Goal: Transaction & Acquisition: Purchase product/service

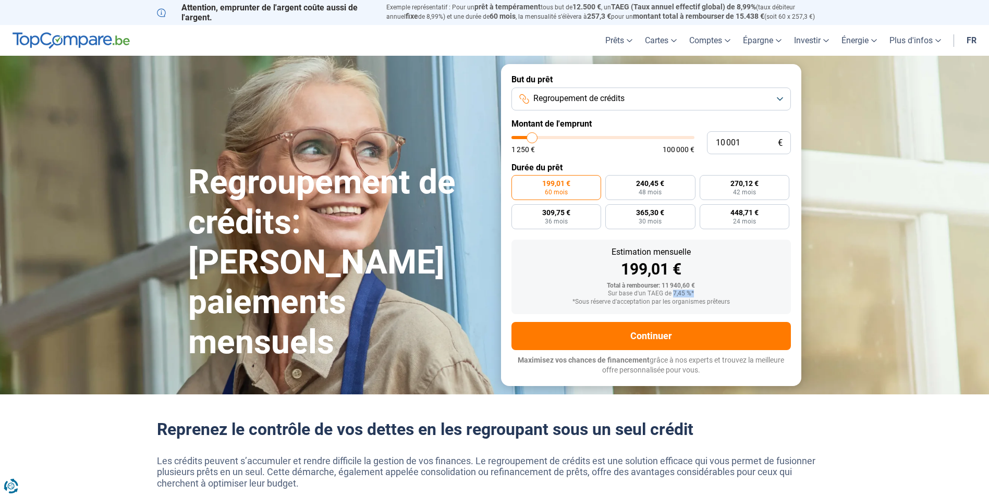
drag, startPoint x: 673, startPoint y: 291, endPoint x: 699, endPoint y: 296, distance: 26.6
click at [699, 296] on div "Sur base d'un TAEG de 7,45 %*" at bounding box center [651, 293] width 263 height 7
drag, startPoint x: 699, startPoint y: 296, endPoint x: 718, endPoint y: 302, distance: 20.3
click at [718, 302] on div "*Sous réserve d'acceptation par les organismes prêteurs" at bounding box center [651, 302] width 263 height 7
type input "11 000"
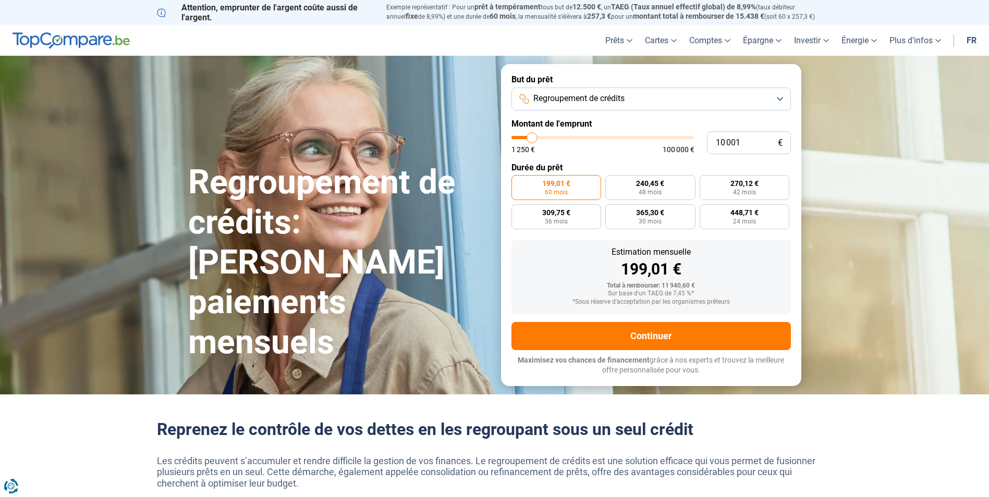
type input "11000"
type input "11 250"
type input "11250"
type input "11 500"
type input "11500"
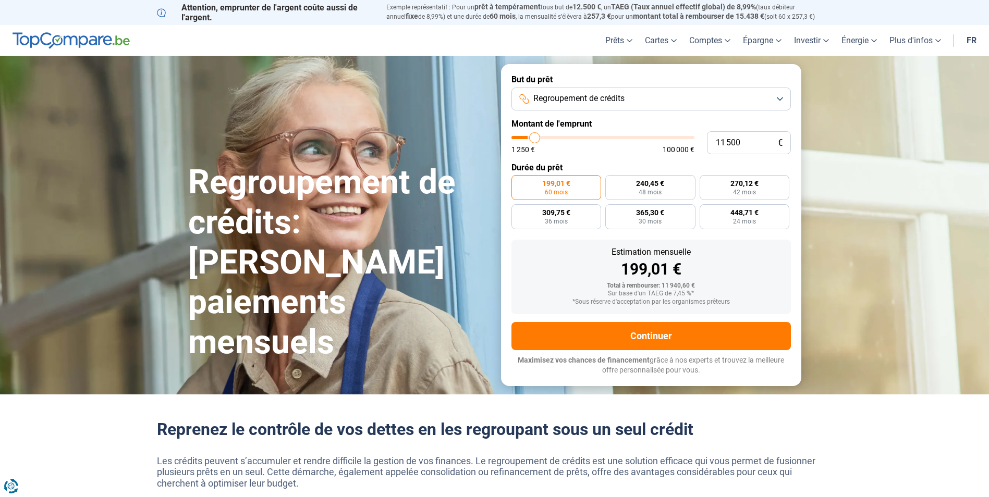
type input "11 750"
type input "11750"
type input "12 000"
type input "12000"
type input "12 750"
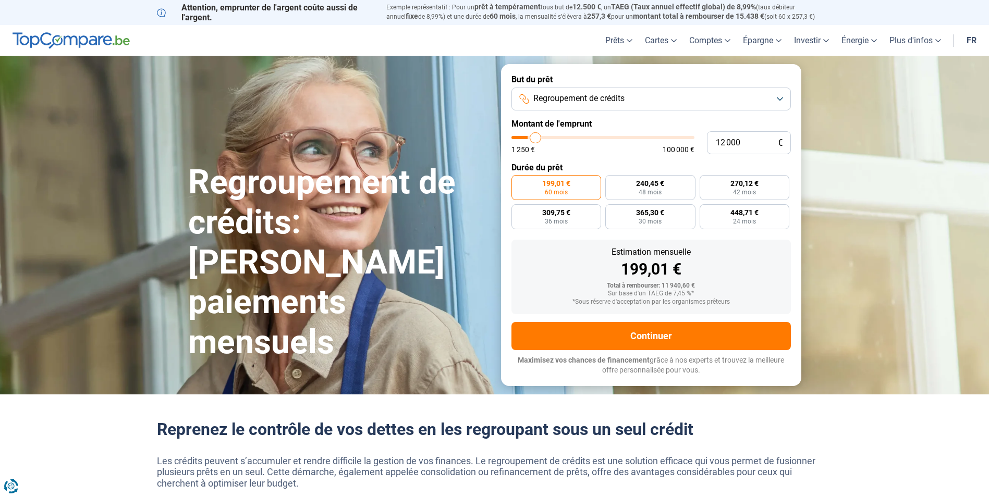
type input "12750"
type input "13 250"
type input "13250"
type input "14 000"
type input "14000"
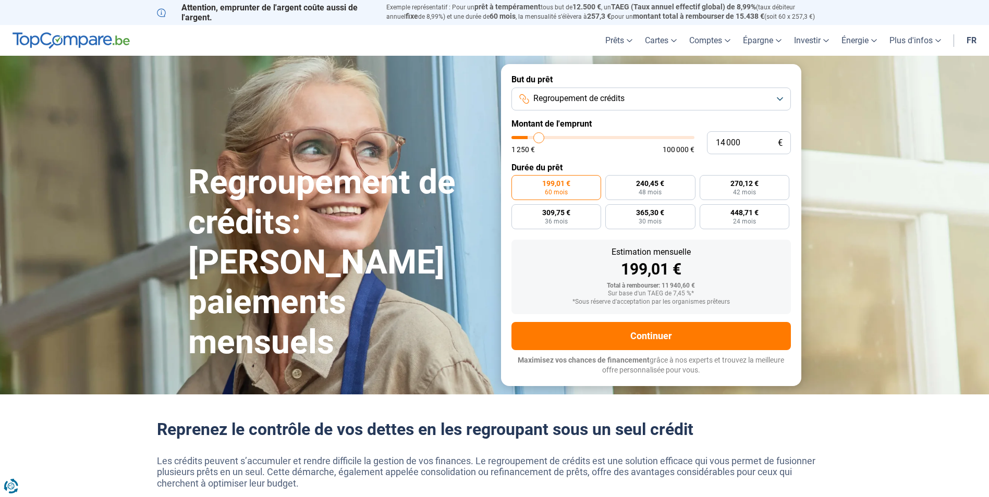
type input "14 250"
type input "14250"
type input "14 750"
type input "14750"
type input "15 500"
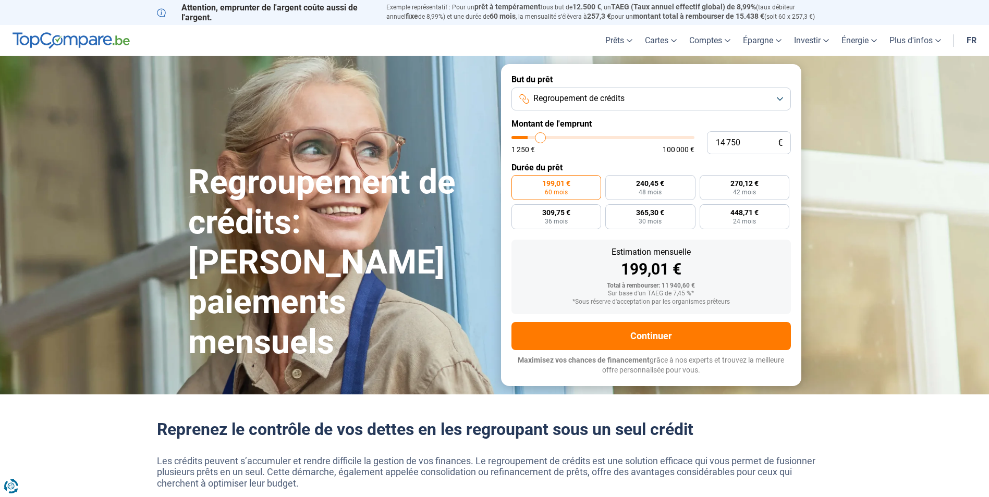
type input "15500"
type input "15 750"
type input "15750"
type input "16 250"
type input "16250"
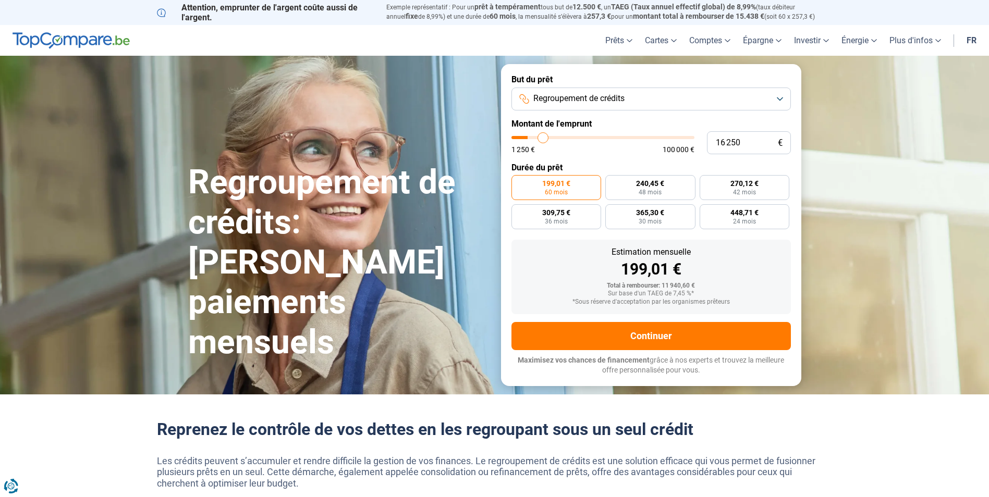
type input "16 500"
type input "16500"
type input "17 000"
type input "17000"
type input "17 500"
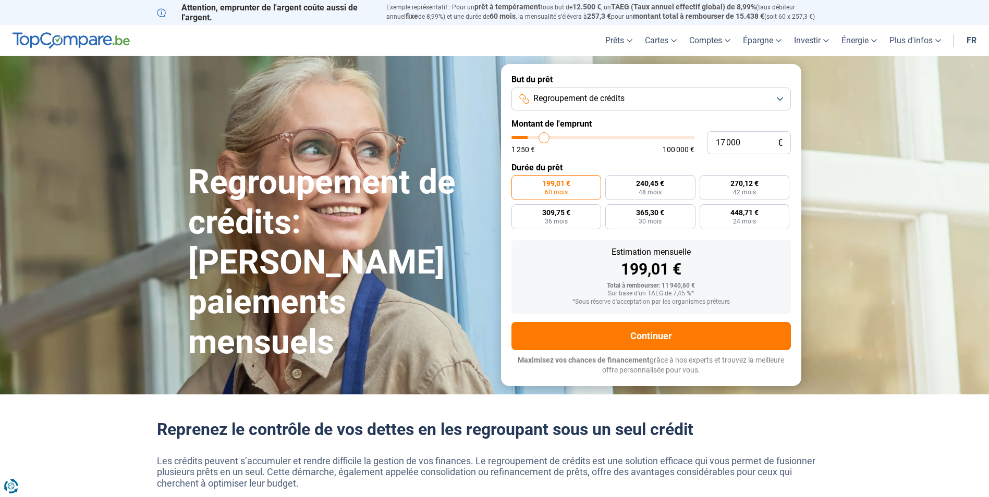
type input "17500"
type input "17 750"
type input "17750"
type input "18 000"
type input "18000"
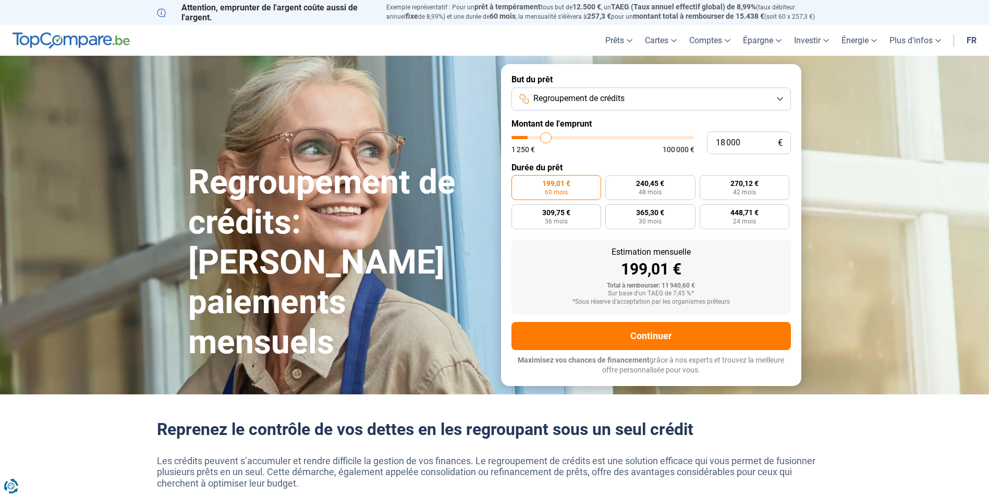
type input "18 500"
type input "18500"
type input "18 750"
type input "18750"
type input "19 000"
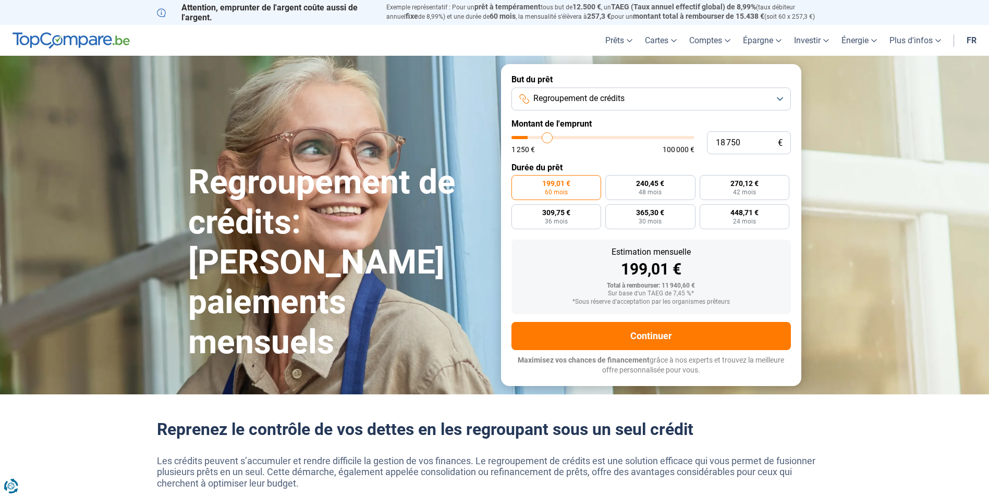
type input "19000"
type input "19 250"
type input "19250"
type input "20 000"
type input "20000"
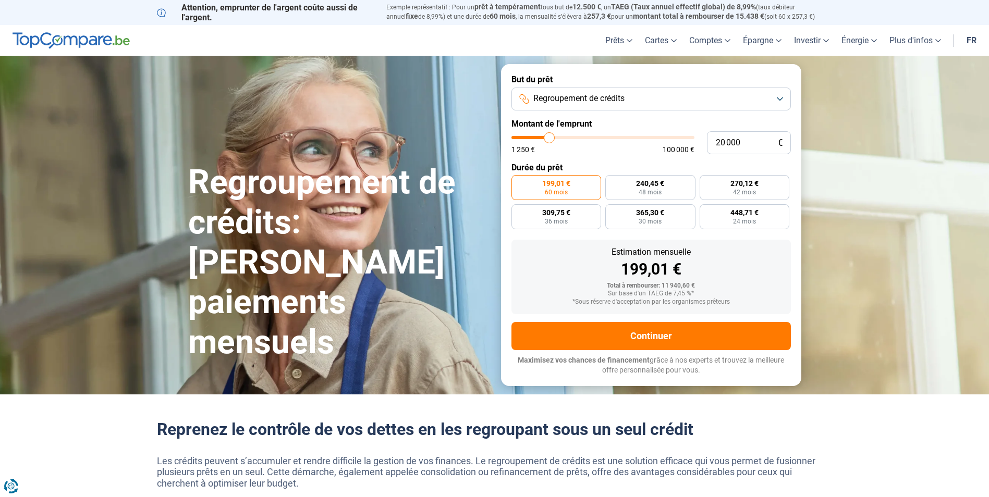
type input "20 250"
type input "20250"
type input "20 500"
type input "20500"
type input "21 250"
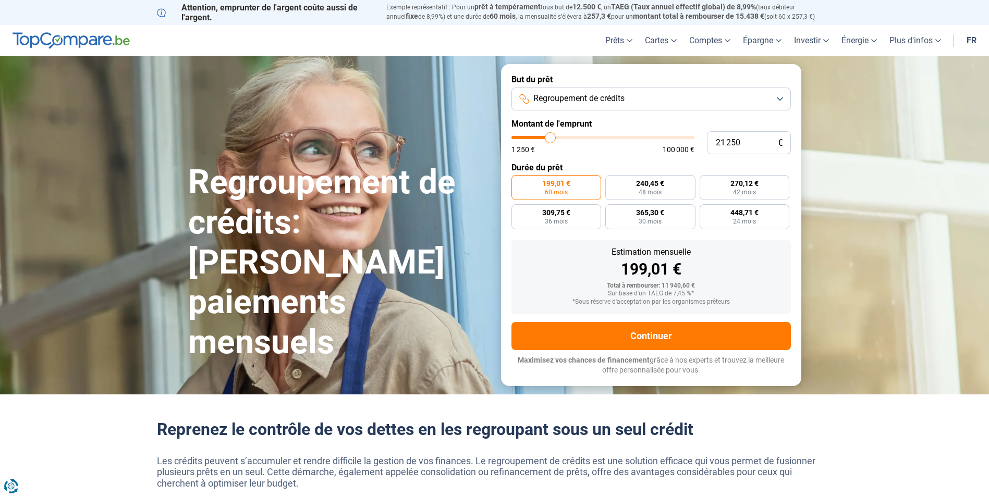
type input "21250"
type input "21 500"
type input "21500"
type input "21 750"
type input "21750"
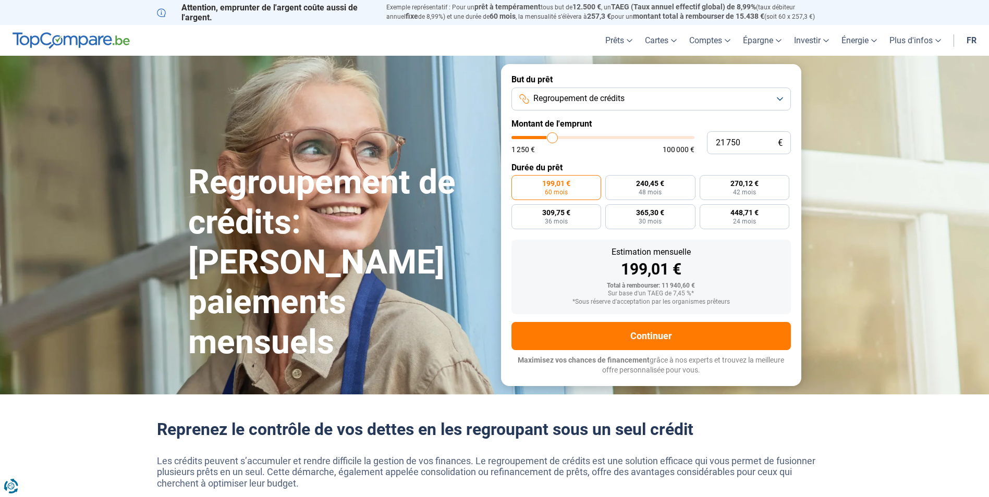
type input "22 000"
type input "22000"
type input "22 750"
type input "22750"
type input "23 000"
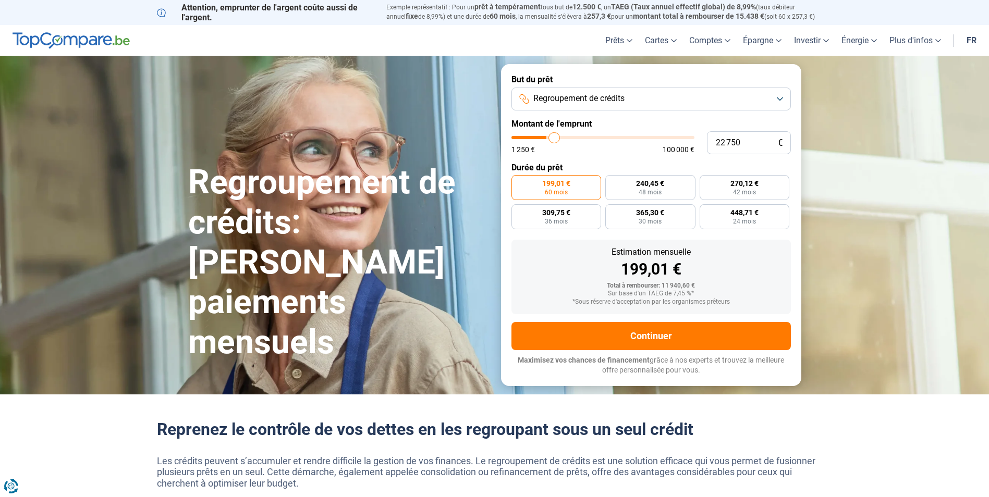
type input "23000"
type input "23 250"
type input "23250"
type input "23 500"
type input "23500"
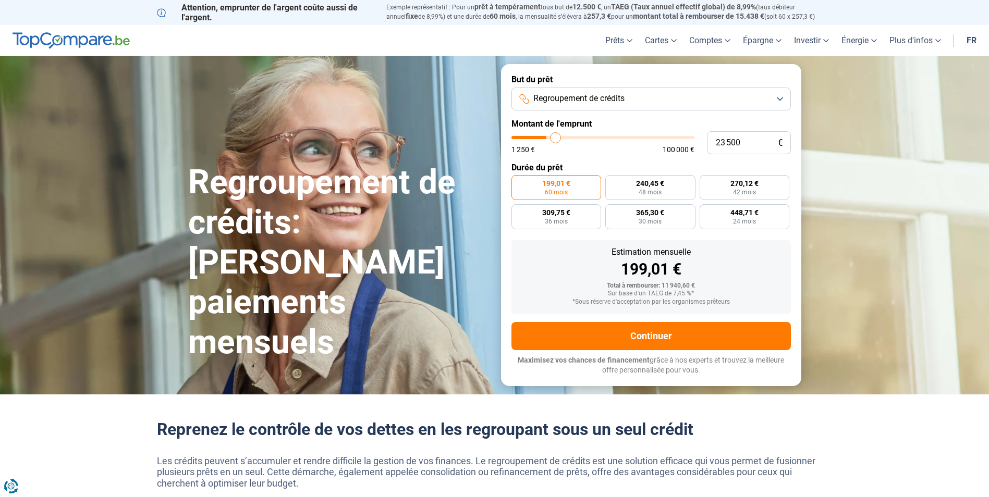
type input "23 750"
type input "23750"
type input "24 250"
type input "24250"
type input "24 500"
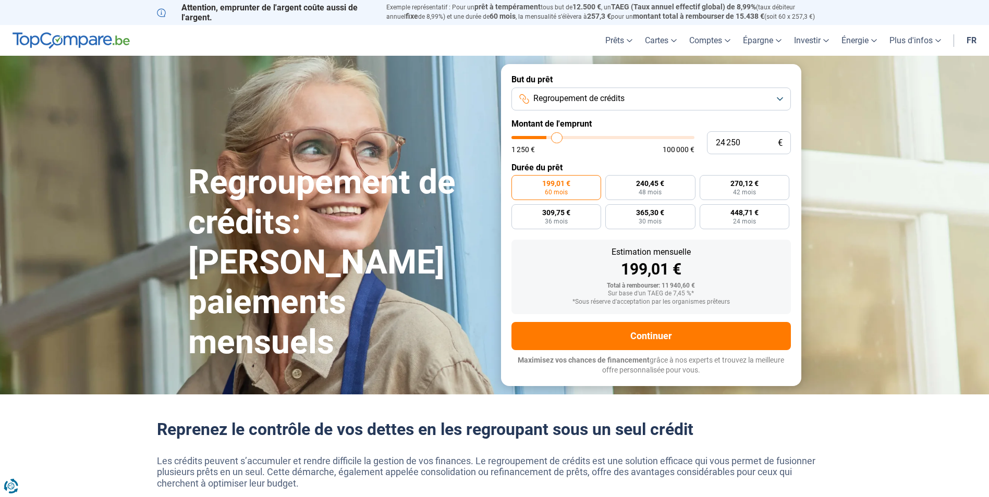
type input "24500"
type input "24 750"
type input "24750"
type input "25 000"
type input "25000"
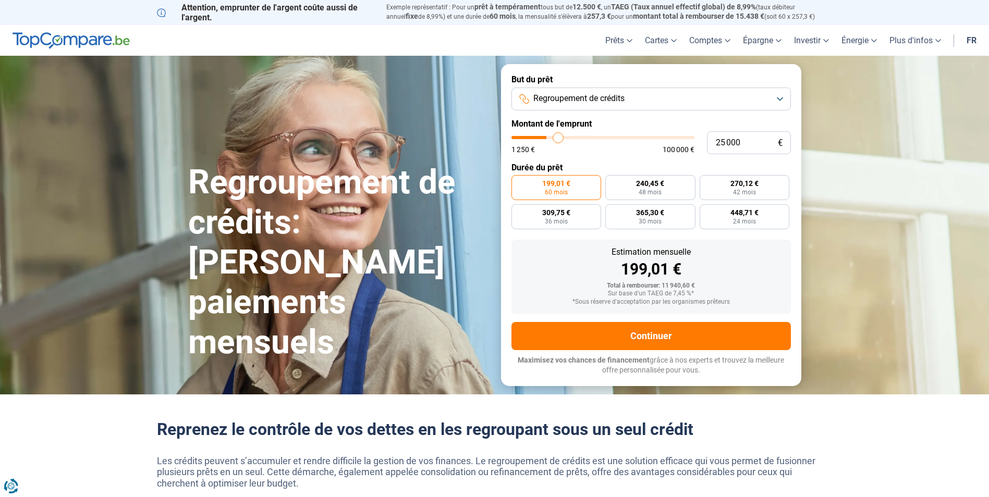
type input "25 250"
type input "25250"
type input "25 750"
type input "25750"
type input "26 000"
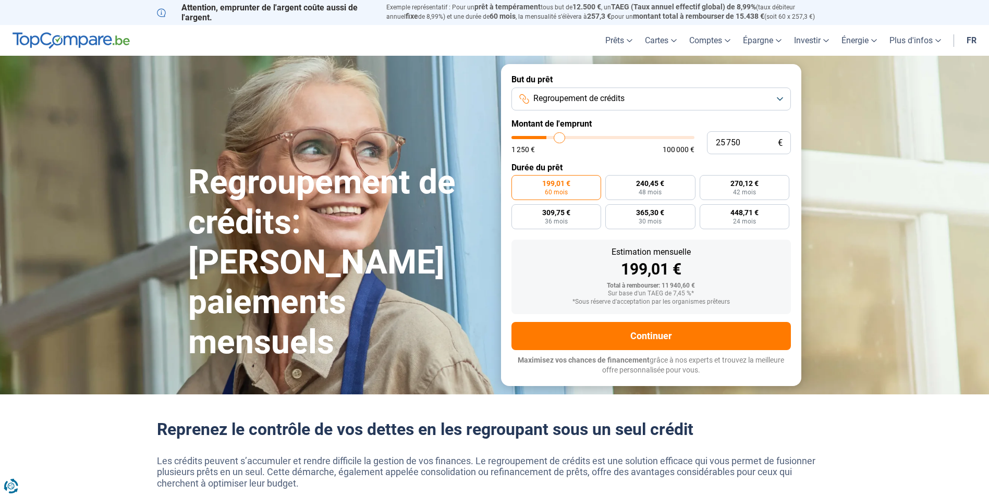
type input "26000"
type input "26 250"
type input "26250"
type input "26 500"
type input "26500"
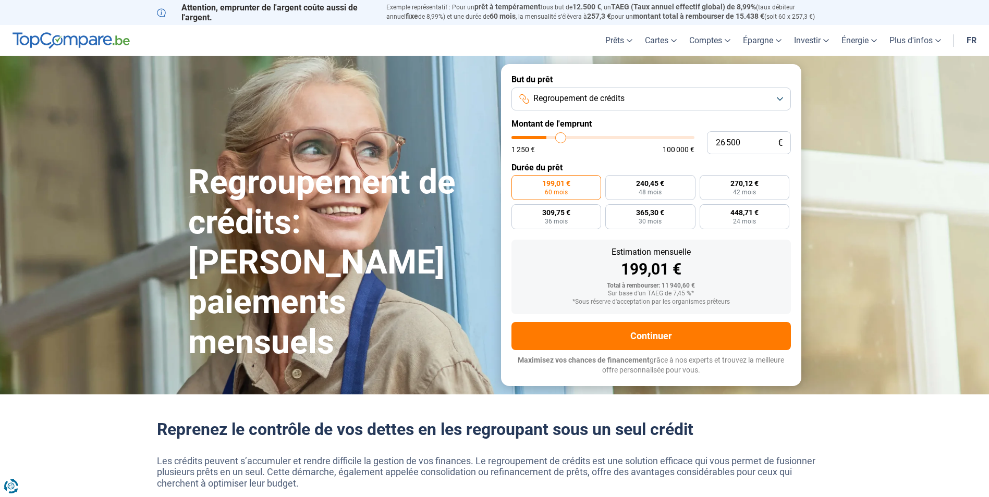
type input "26 750"
type input "26750"
type input "27 250"
type input "27250"
type input "27 500"
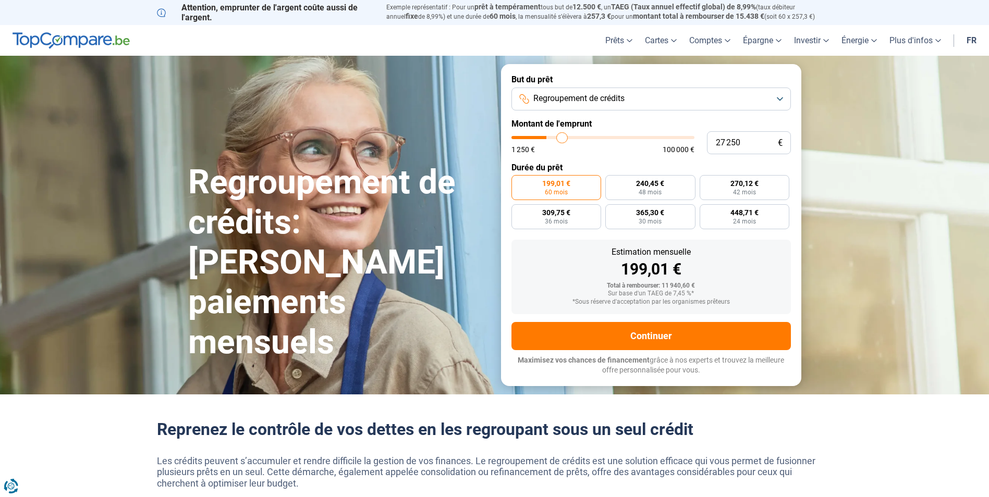
type input "27500"
type input "27 750"
type input "27750"
type input "28 000"
type input "28000"
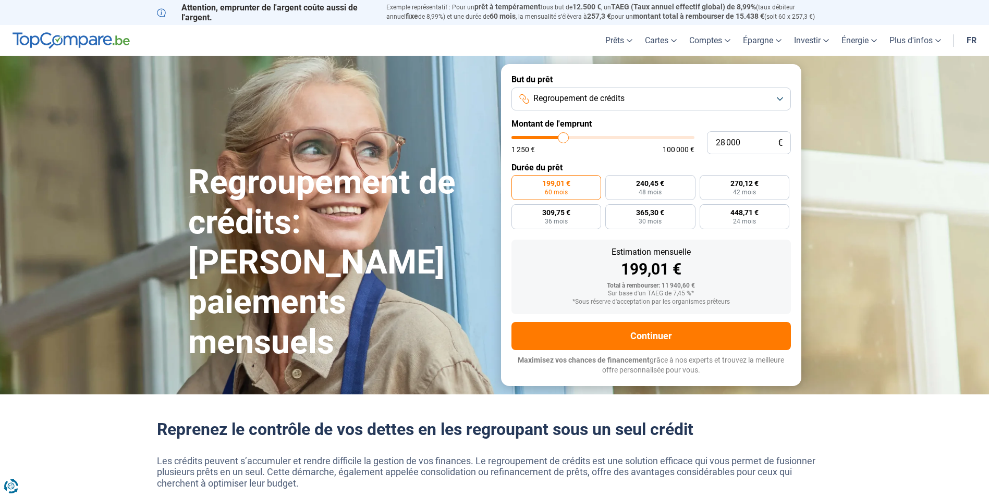
type input "28 250"
type input "28250"
type input "28 750"
type input "28750"
type input "29 000"
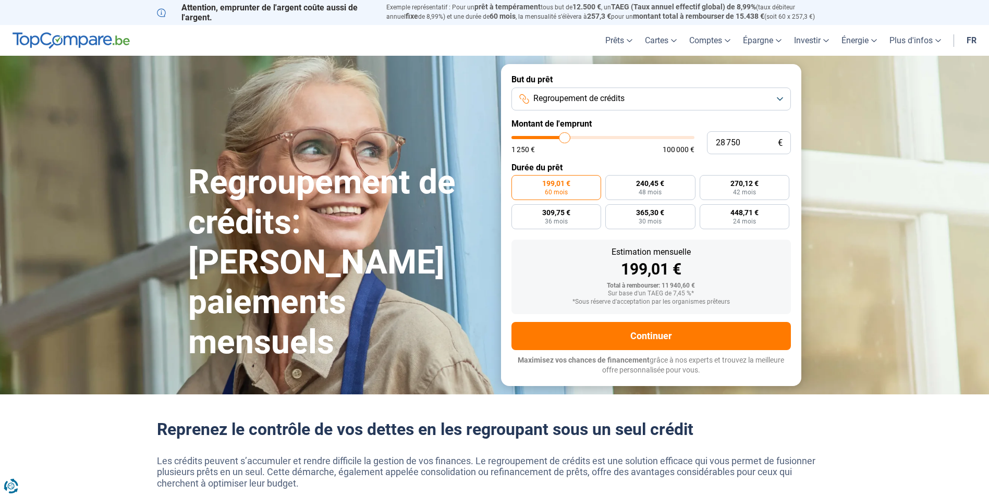
type input "29000"
type input "29 250"
type input "29250"
type input "29 500"
type input "29500"
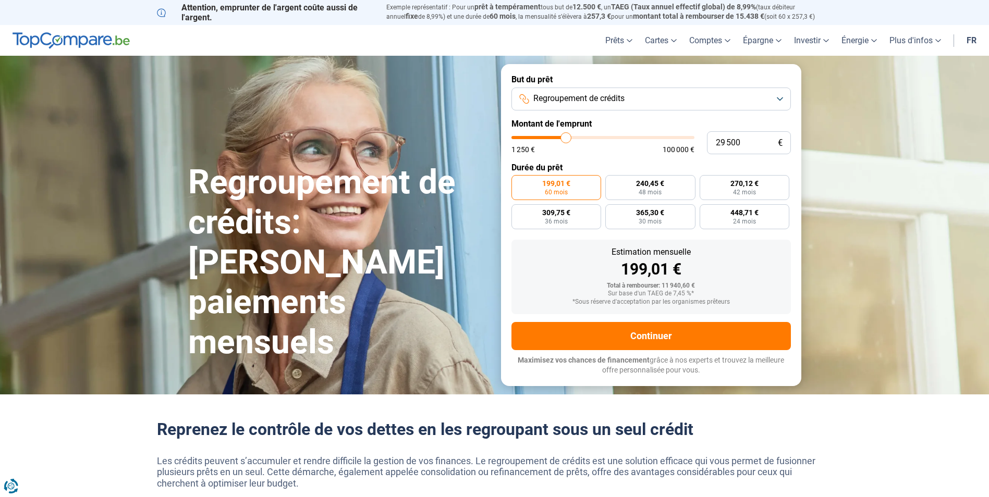
type input "29 750"
type input "29750"
type input "30 250"
type input "30250"
type input "30 500"
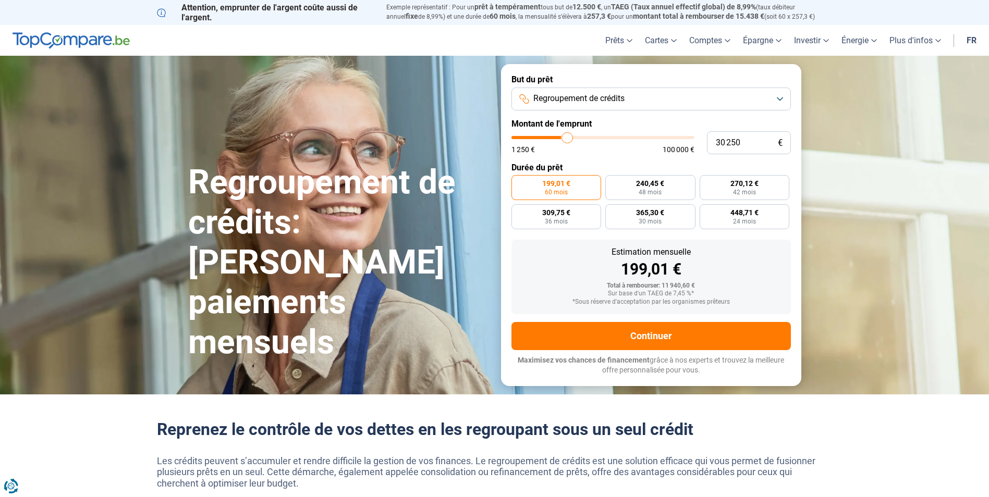
type input "30500"
type input "30 750"
type input "30750"
type input "31 000"
type input "31000"
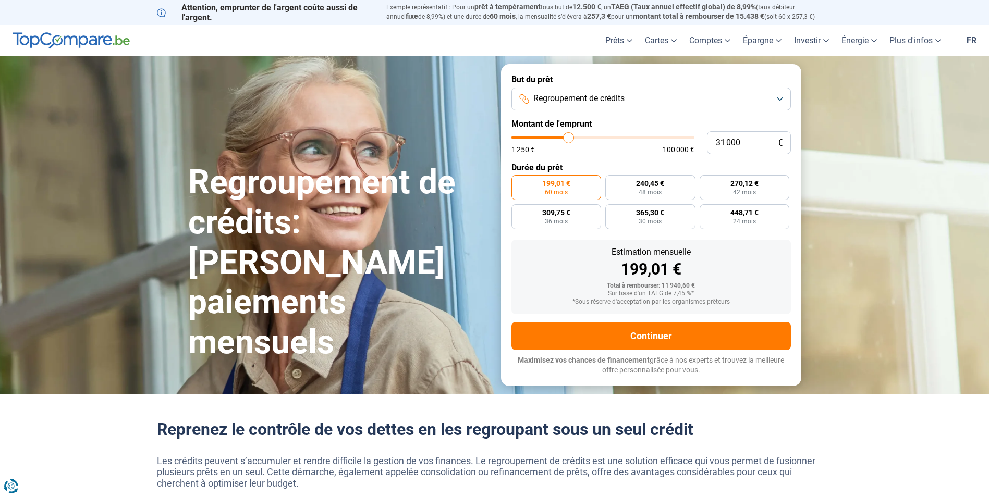
type input "31 250"
type input "31250"
type input "31 750"
type input "31750"
type input "32 000"
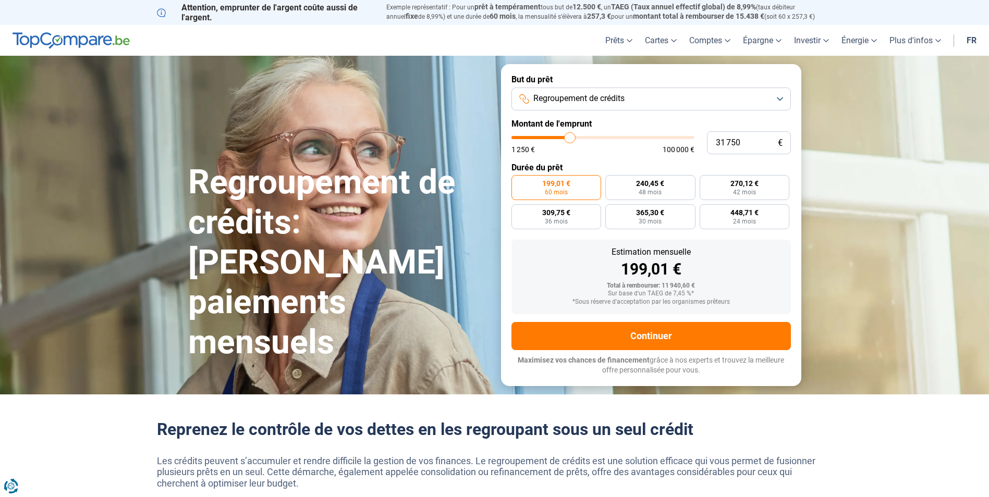
type input "32000"
type input "32 250"
type input "32250"
type input "32 500"
type input "32500"
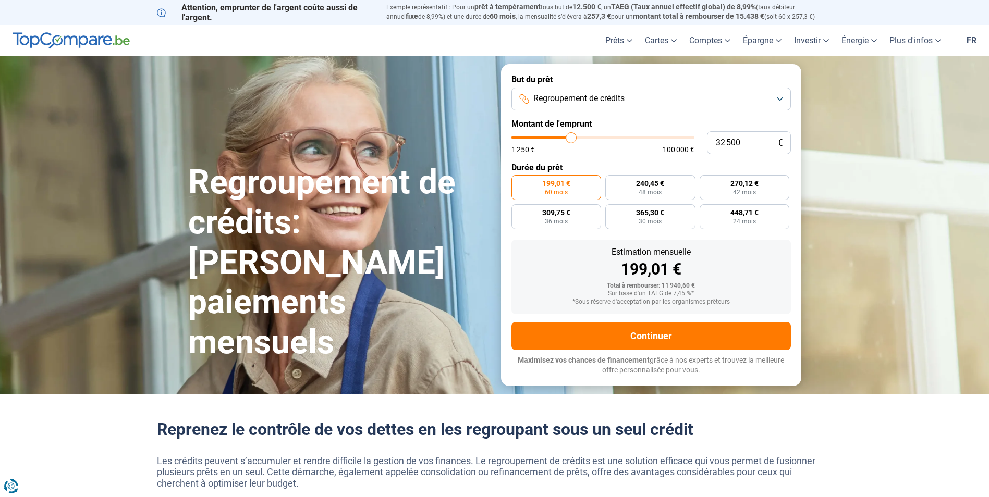
type input "32 750"
type input "32750"
type input "33 250"
type input "33250"
type input "33 500"
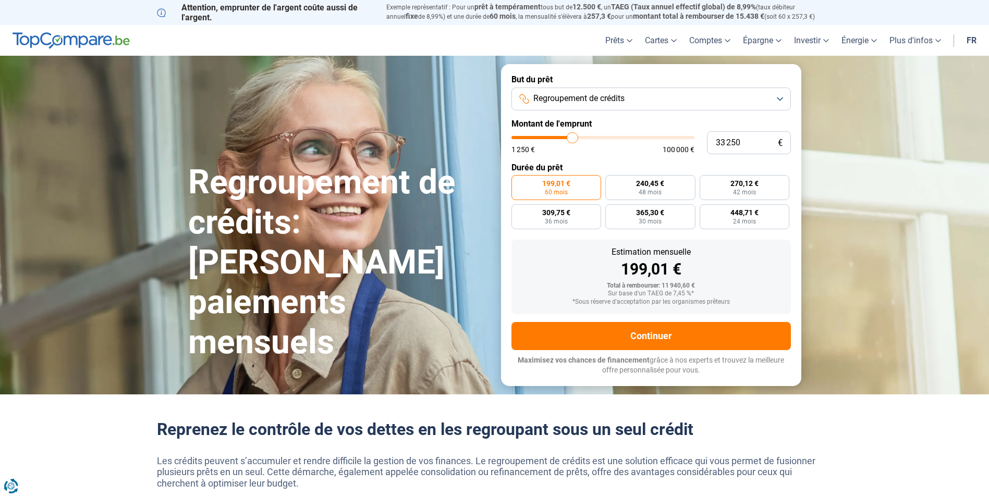
type input "33500"
type input "33 750"
type input "33750"
type input "34 000"
type input "34000"
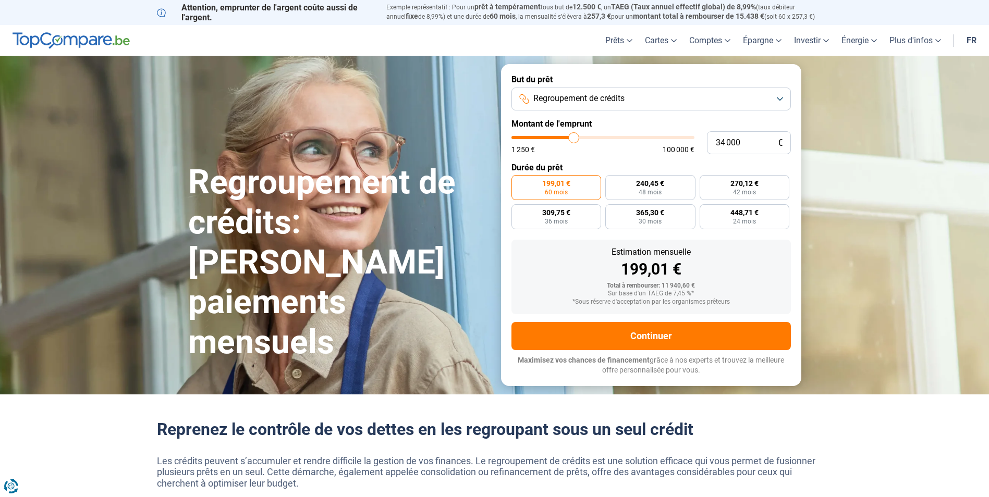
type input "34 250"
type input "34250"
type input "34 750"
type input "34750"
type input "35 000"
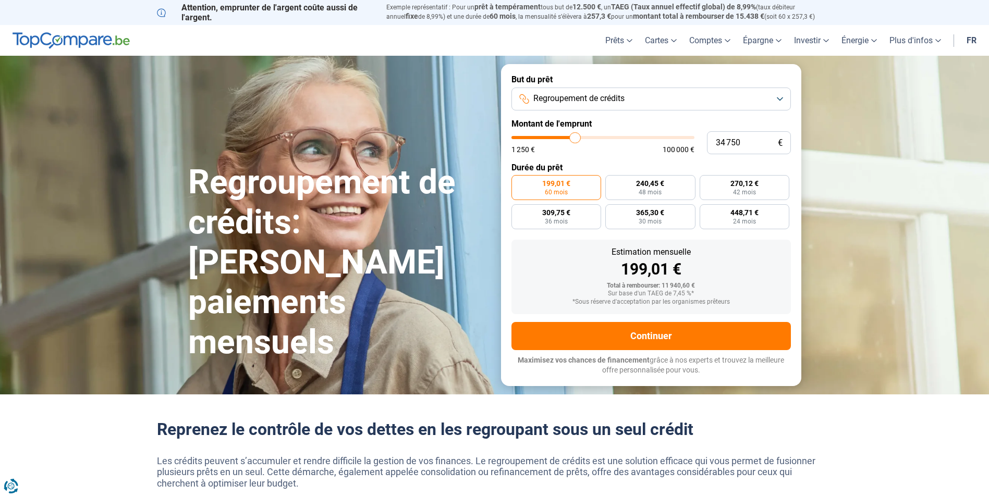
type input "35000"
type input "35 250"
type input "35250"
type input "35 500"
type input "35500"
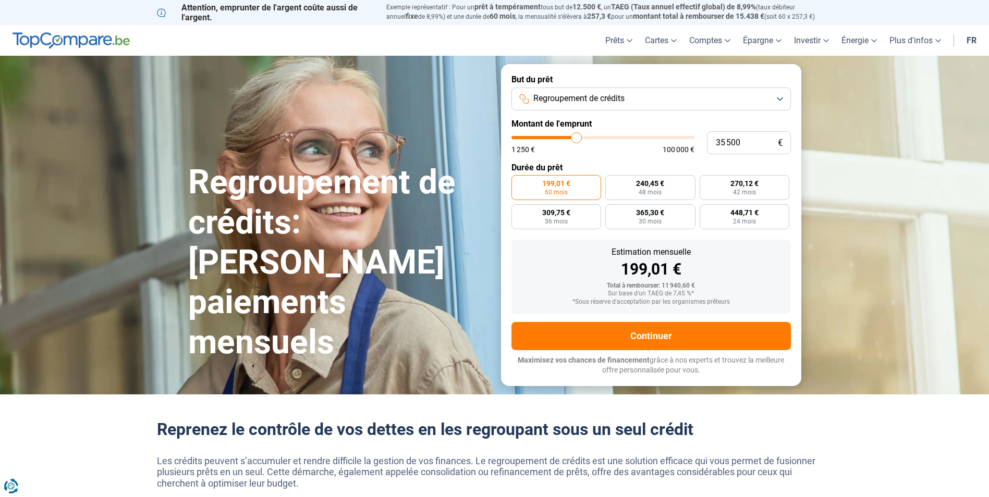
type input "35 750"
type input "35750"
type input "36 250"
type input "36250"
type input "36 500"
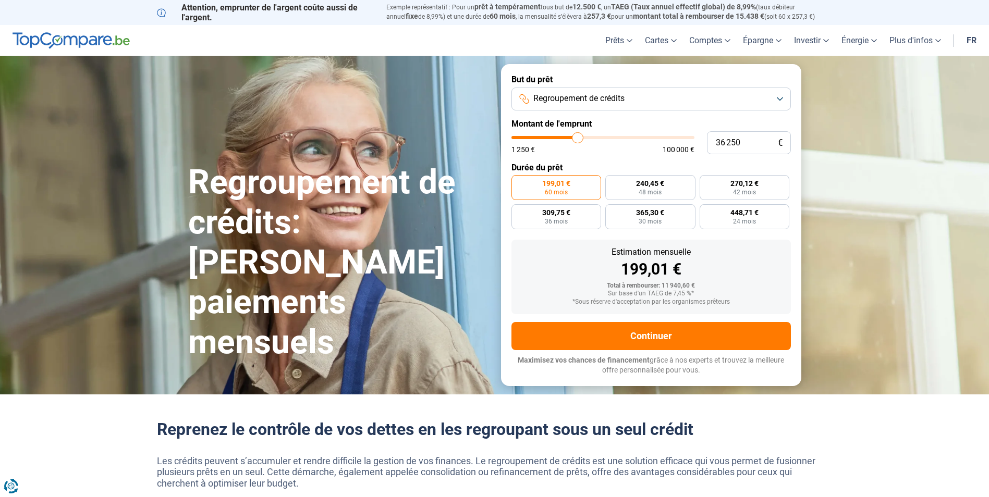
type input "36500"
type input "36 750"
type input "36750"
type input "37 000"
type input "37000"
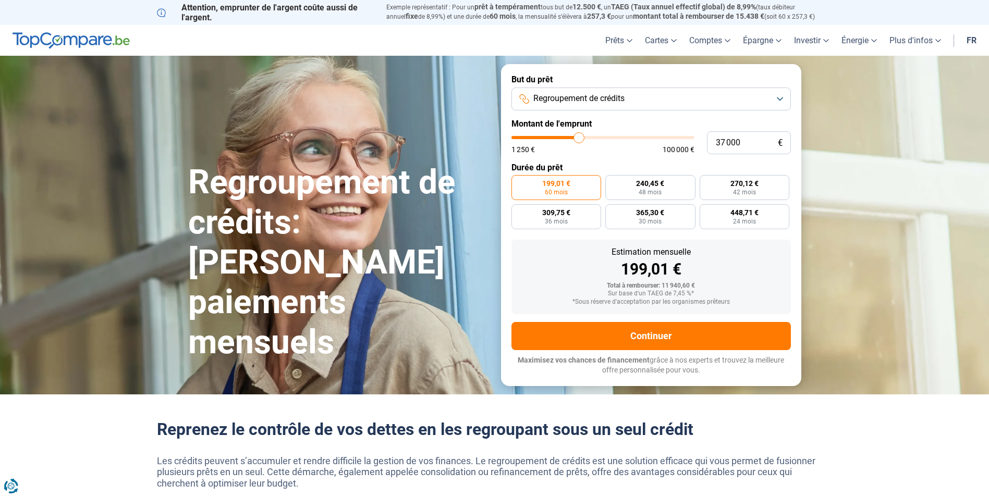
type input "37 250"
type input "37250"
type input "37 750"
type input "37750"
type input "38 000"
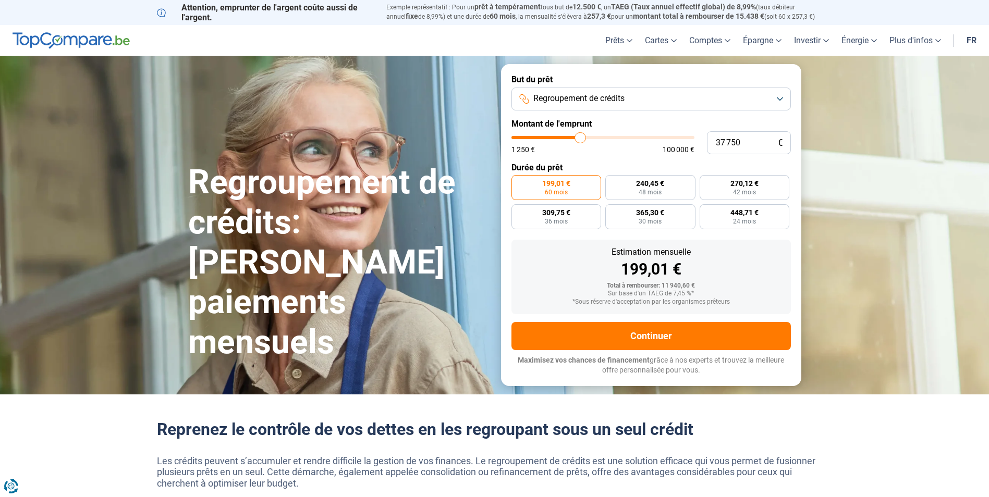
type input "38000"
type input "37 750"
type input "37750"
type input "37 250"
type input "37250"
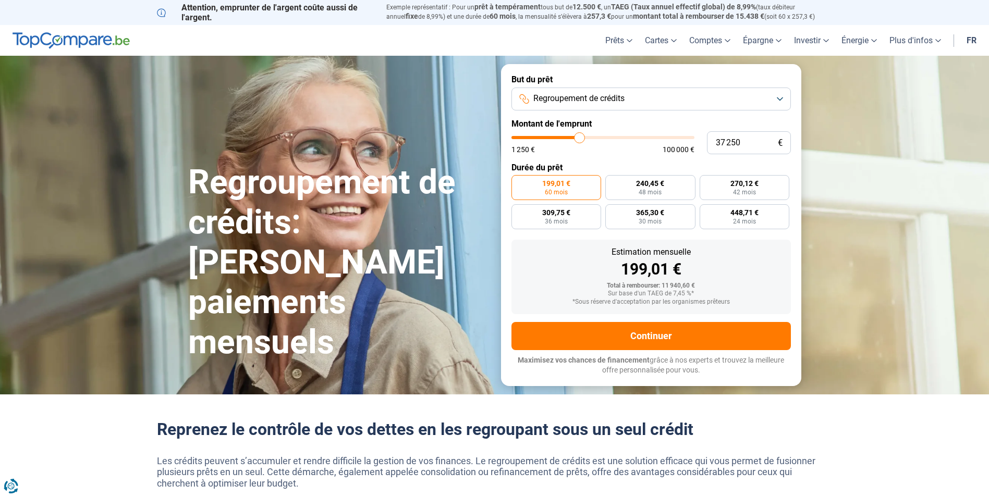
type input "37 000"
type input "37000"
type input "36 750"
type input "36750"
type input "36 500"
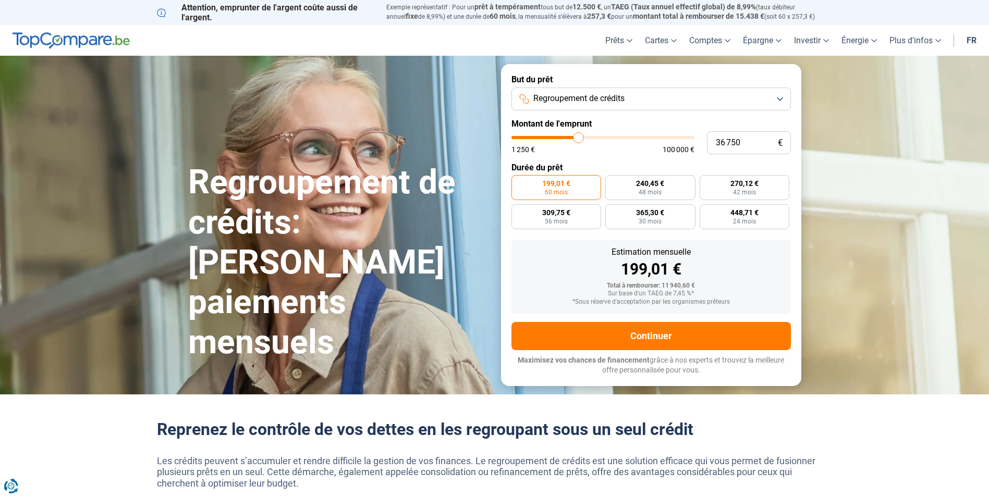
type input "36500"
type input "36 250"
type input "36250"
type input "35 750"
type input "35750"
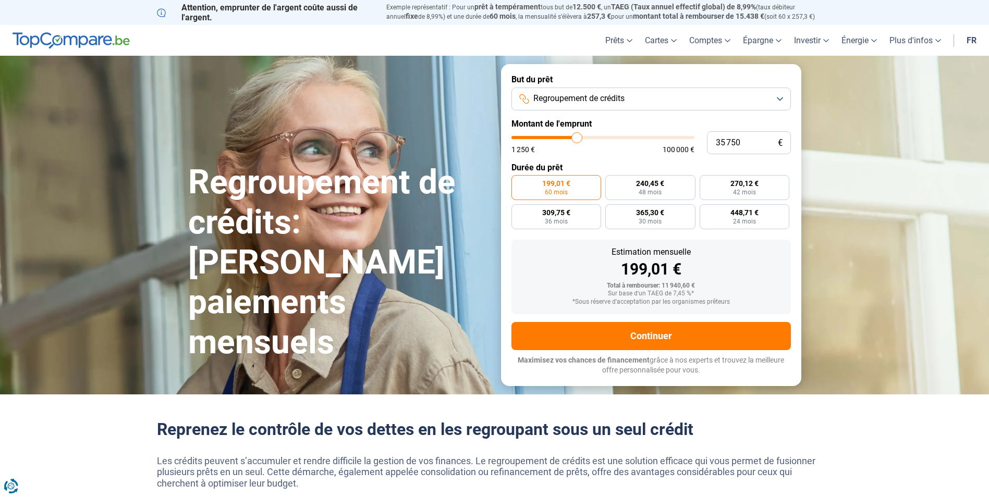
type input "35 500"
type input "35500"
type input "35 250"
type input "35250"
type input "35 000"
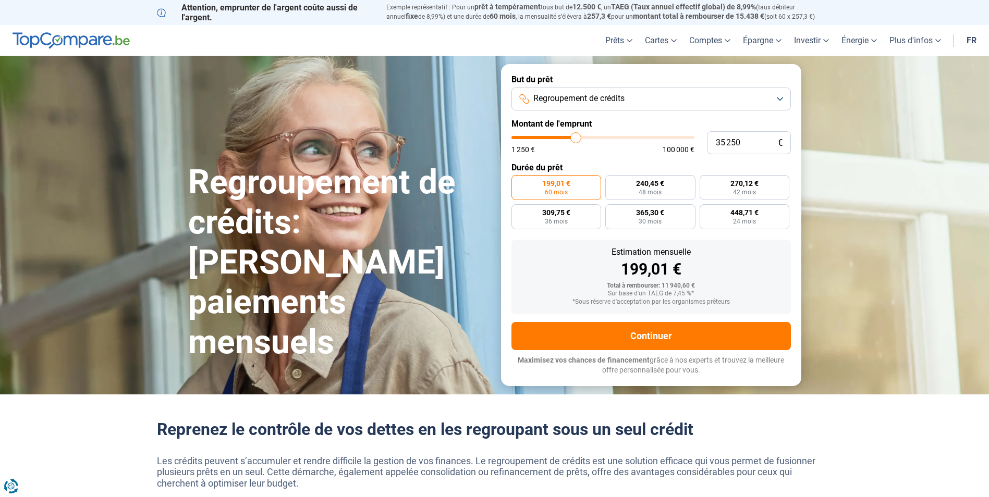
type input "35000"
type input "34 750"
type input "34750"
type input "34 250"
type input "34250"
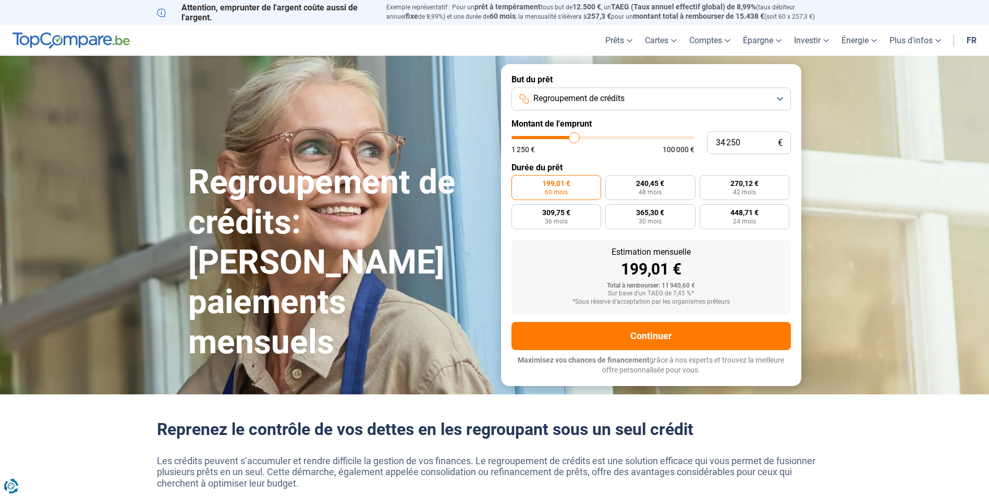
type input "34 000"
type input "34000"
type input "33 750"
type input "33750"
type input "33 500"
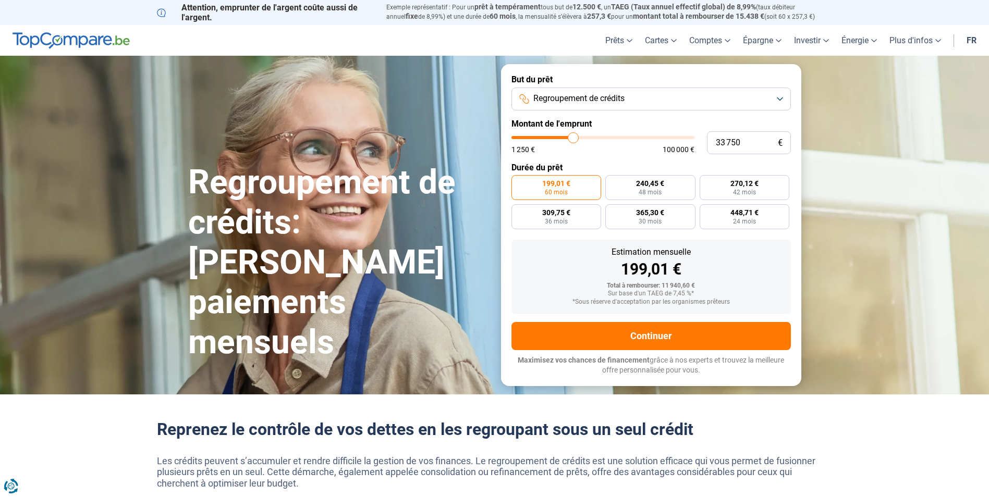
type input "33500"
type input "33 250"
type input "33250"
type input "32 750"
type input "32750"
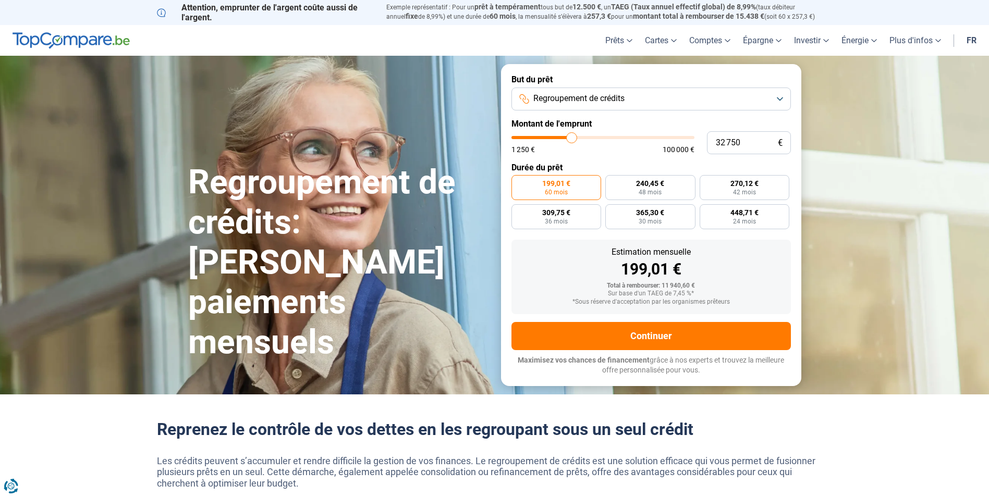
type input "32 500"
type input "32500"
type input "32 250"
type input "32250"
drag, startPoint x: 533, startPoint y: 138, endPoint x: 576, endPoint y: 154, distance: 46.2
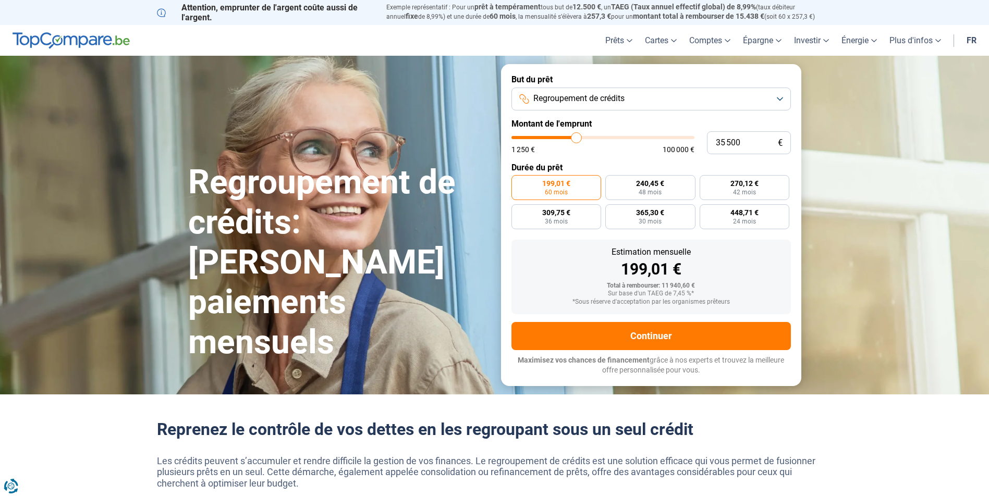
click at [576, 139] on input "range" at bounding box center [602, 137] width 183 height 3
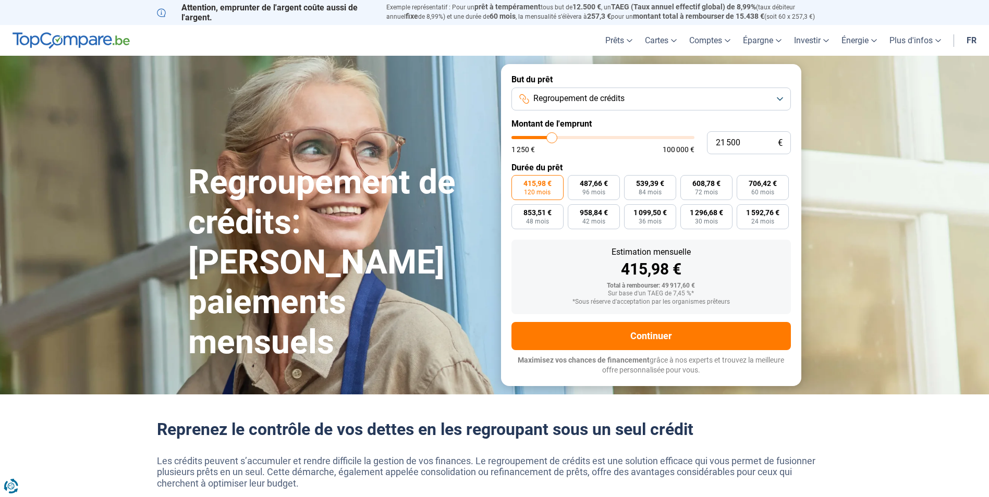
drag, startPoint x: 575, startPoint y: 138, endPoint x: 552, endPoint y: 143, distance: 23.9
click at [552, 139] on input "range" at bounding box center [602, 137] width 183 height 3
click at [581, 94] on span "Regroupement de crédits" at bounding box center [578, 98] width 91 height 11
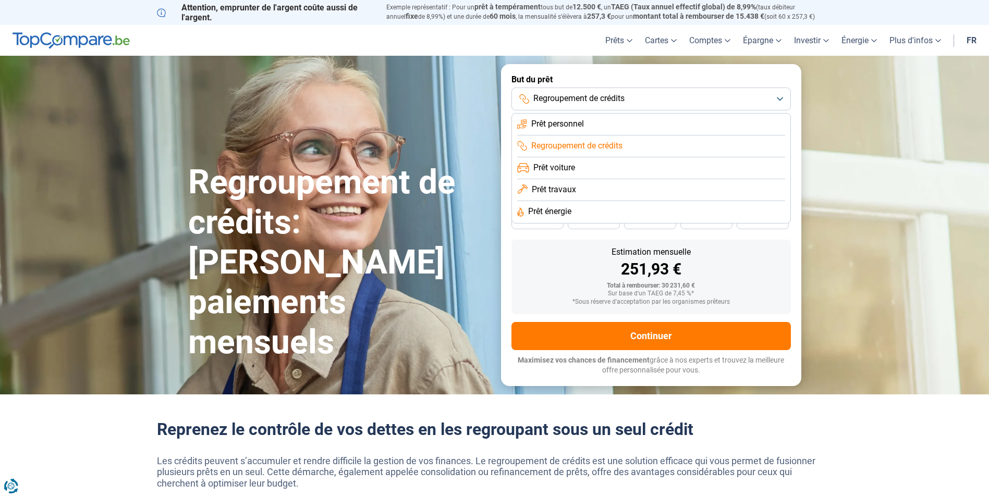
click at [582, 93] on span "Regroupement de crédits" at bounding box center [578, 98] width 91 height 11
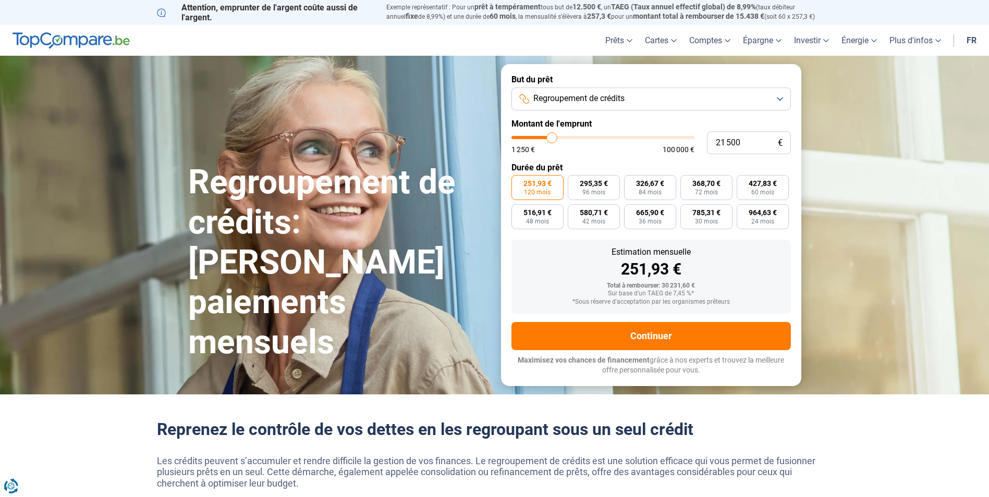
click at [582, 93] on span "Regroupement de crédits" at bounding box center [578, 98] width 91 height 11
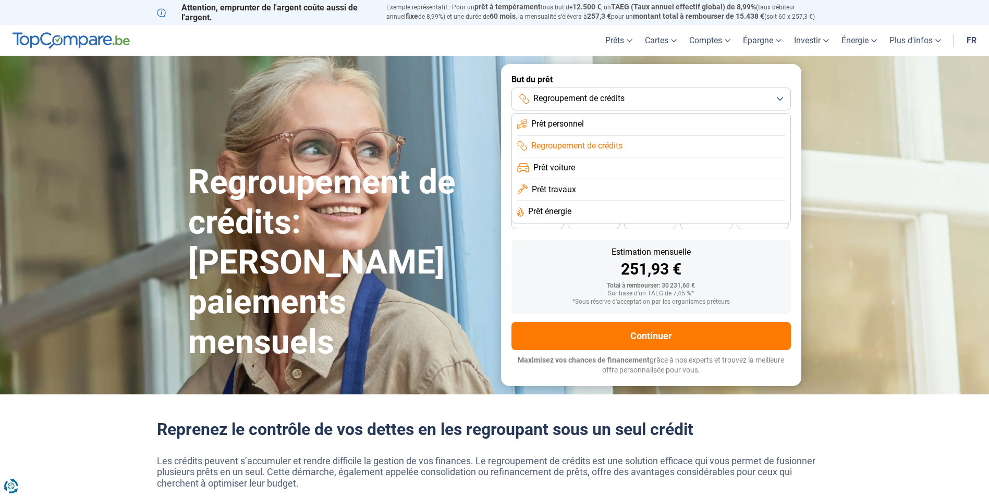
click at [564, 136] on li "Prêt personnel" at bounding box center [651, 147] width 268 height 22
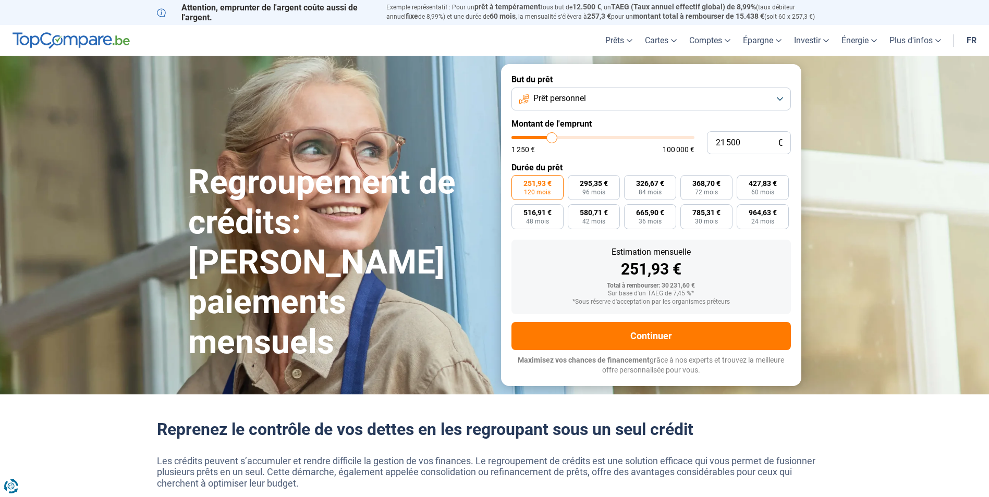
click at [582, 88] on button "Prêt personnel" at bounding box center [650, 99] width 279 height 23
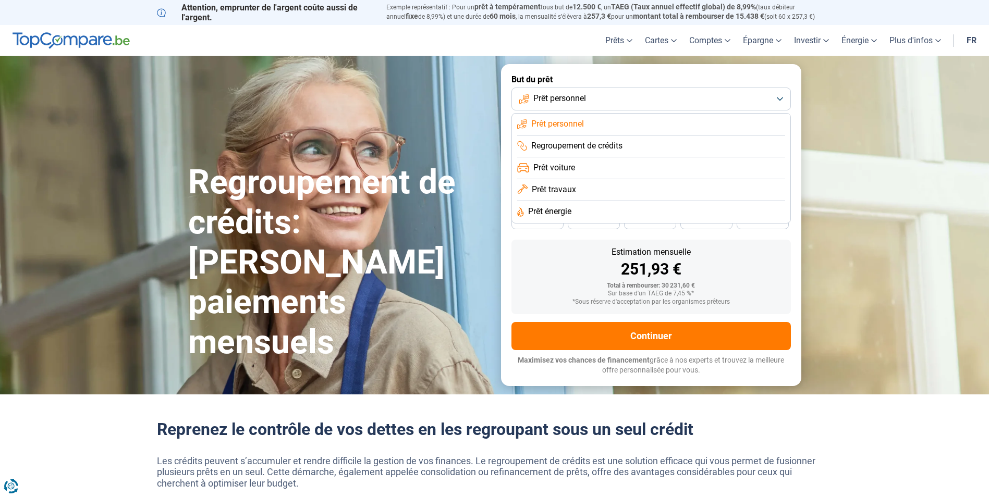
click at [560, 165] on span "Prêt voiture" at bounding box center [554, 167] width 42 height 11
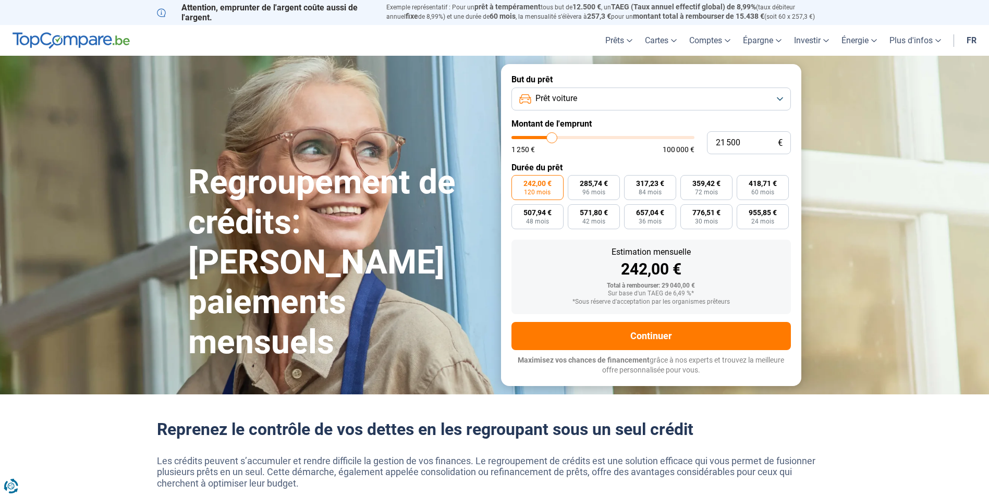
click at [579, 102] on button "Prêt voiture" at bounding box center [650, 99] width 279 height 23
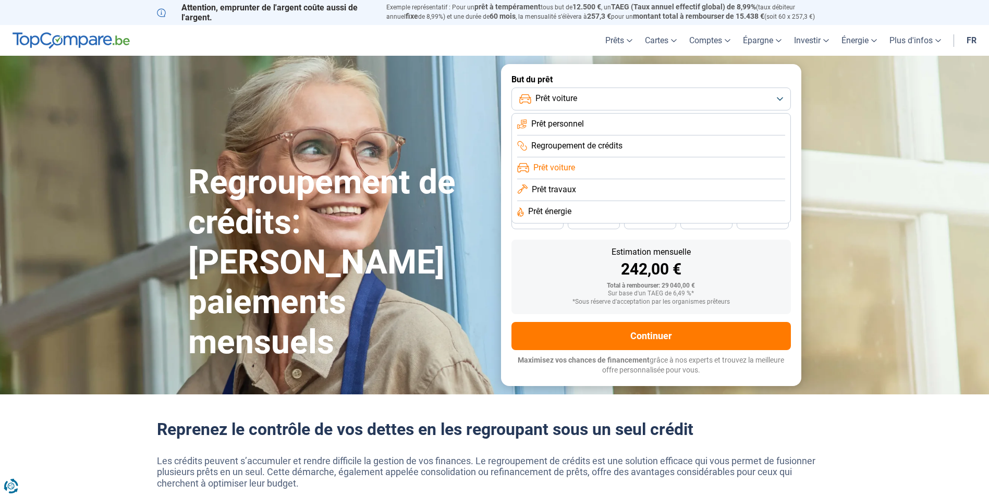
click at [583, 149] on span "Regroupement de crédits" at bounding box center [576, 145] width 91 height 11
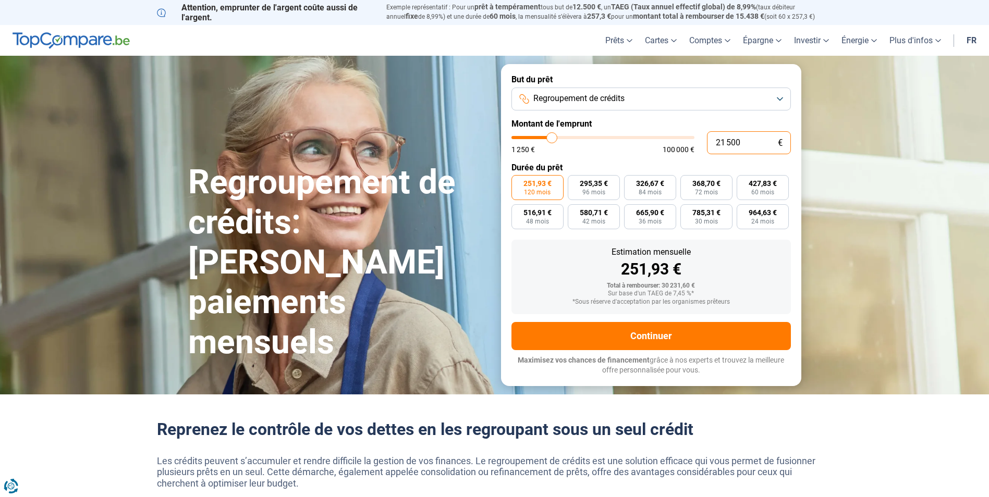
click at [753, 145] on input "21 500" at bounding box center [749, 142] width 84 height 23
click at [657, 212] on span "665,90 €" at bounding box center [650, 212] width 28 height 7
drag, startPoint x: 658, startPoint y: 212, endPoint x: 723, endPoint y: 292, distance: 103.8
click at [723, 292] on div "Sur base d'un TAEG de 7,45 %*" at bounding box center [651, 293] width 263 height 7
click at [648, 218] on span "36 mois" at bounding box center [649, 221] width 23 height 6
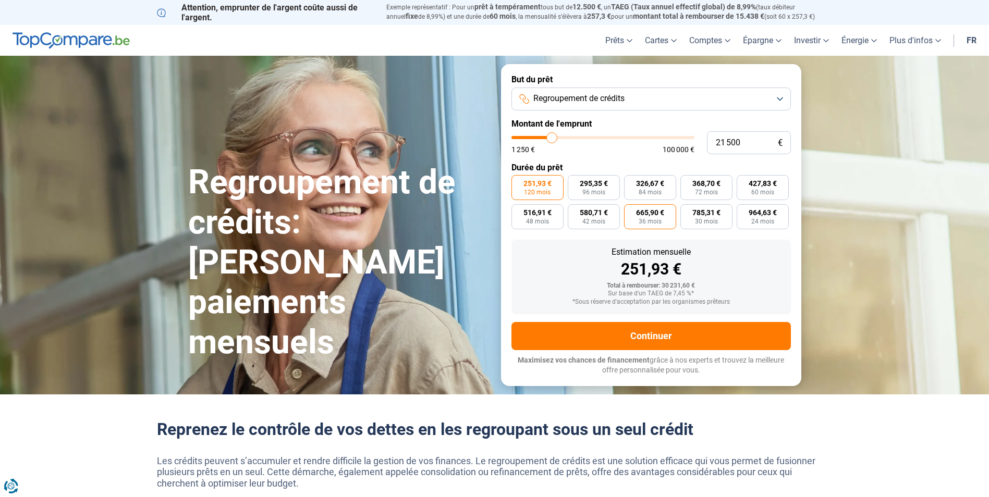
click at [631, 211] on input "665,90 € 36 mois" at bounding box center [627, 207] width 7 height 7
click at [599, 219] on span "42 mois" at bounding box center [593, 221] width 23 height 6
click at [574, 211] on input "580,71 € 42 mois" at bounding box center [571, 207] width 7 height 7
click at [644, 225] on label "665,90 € 36 mois" at bounding box center [650, 216] width 52 height 25
click at [631, 211] on input "665,90 € 36 mois" at bounding box center [627, 207] width 7 height 7
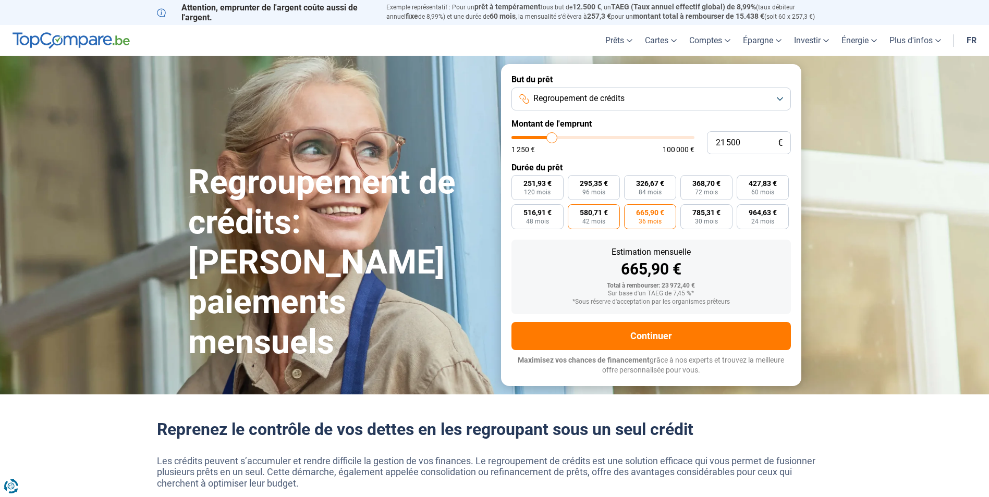
click at [600, 222] on span "42 mois" at bounding box center [593, 221] width 23 height 6
click at [574, 211] on input "580,71 € 42 mois" at bounding box center [571, 207] width 7 height 7
drag, startPoint x: 554, startPoint y: 137, endPoint x: 569, endPoint y: 139, distance: 14.7
click at [569, 139] on input "range" at bounding box center [602, 137] width 183 height 3
drag, startPoint x: 570, startPoint y: 139, endPoint x: 577, endPoint y: 144, distance: 8.9
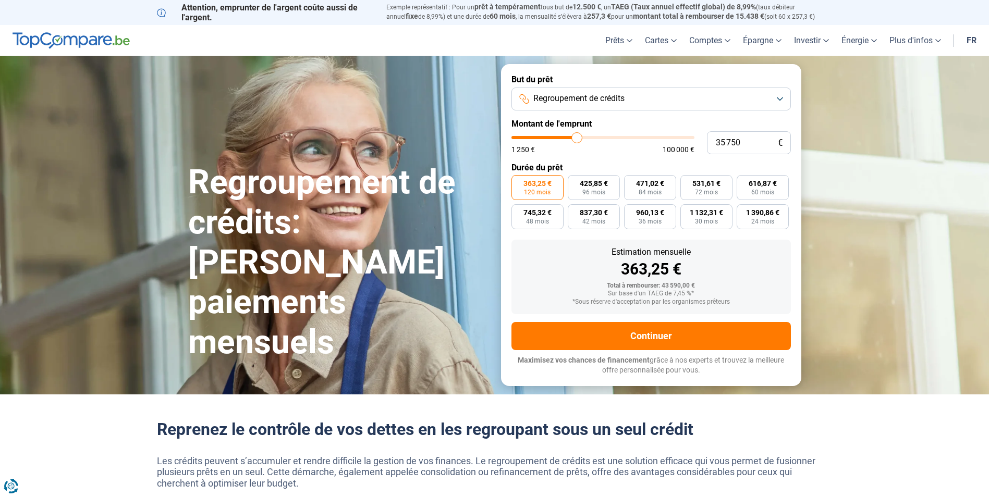
click at [577, 139] on input "range" at bounding box center [602, 137] width 183 height 3
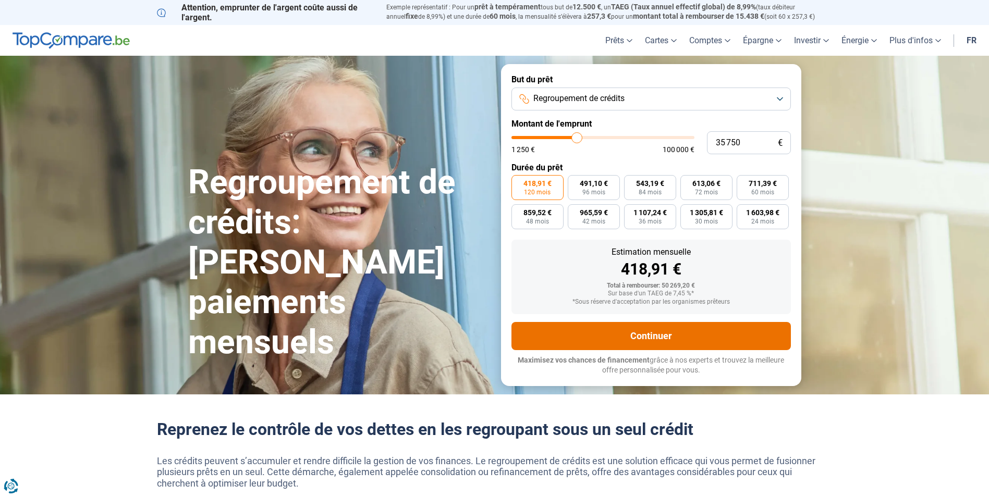
click at [667, 342] on button "Continuer" at bounding box center [650, 336] width 279 height 28
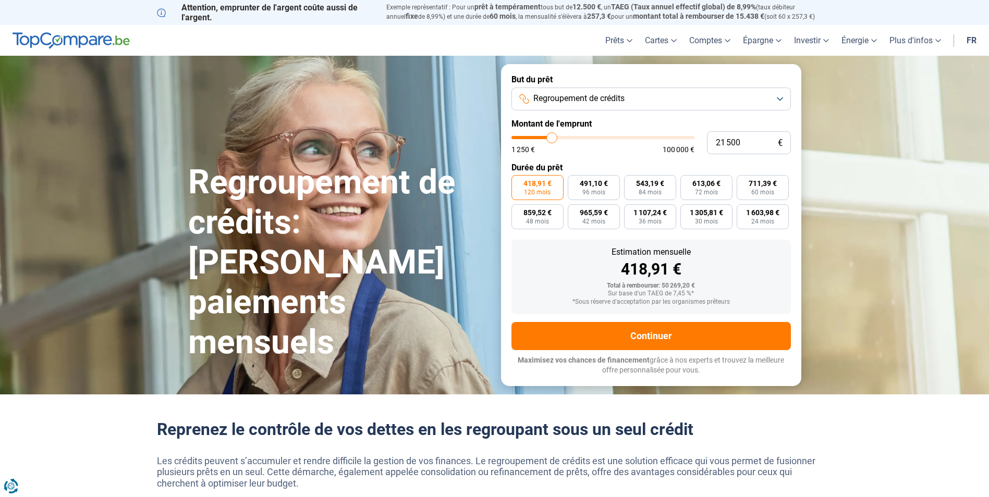
drag, startPoint x: 574, startPoint y: 136, endPoint x: 552, endPoint y: 135, distance: 22.4
click at [552, 136] on input "range" at bounding box center [602, 137] width 183 height 3
click at [549, 139] on input "range" at bounding box center [602, 137] width 183 height 3
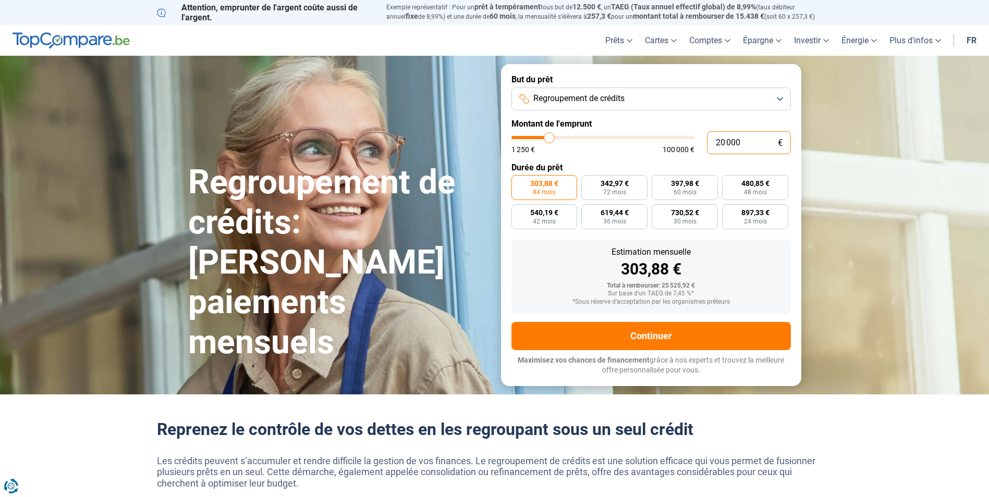
click at [743, 144] on input "20 000" at bounding box center [749, 142] width 84 height 23
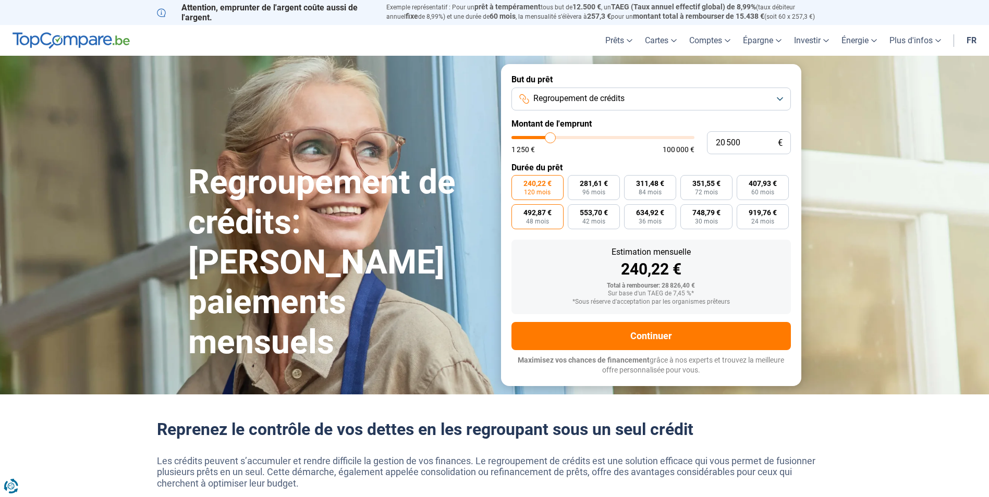
click at [543, 225] on label "492,87 € 48 mois" at bounding box center [537, 216] width 52 height 25
click at [518, 211] on input "492,87 € 48 mois" at bounding box center [514, 207] width 7 height 7
click at [769, 216] on span "919,76 €" at bounding box center [762, 212] width 28 height 7
click at [743, 211] on input "919,76 € 24 mois" at bounding box center [739, 207] width 7 height 7
click at [715, 211] on span "748,79 €" at bounding box center [706, 212] width 28 height 7
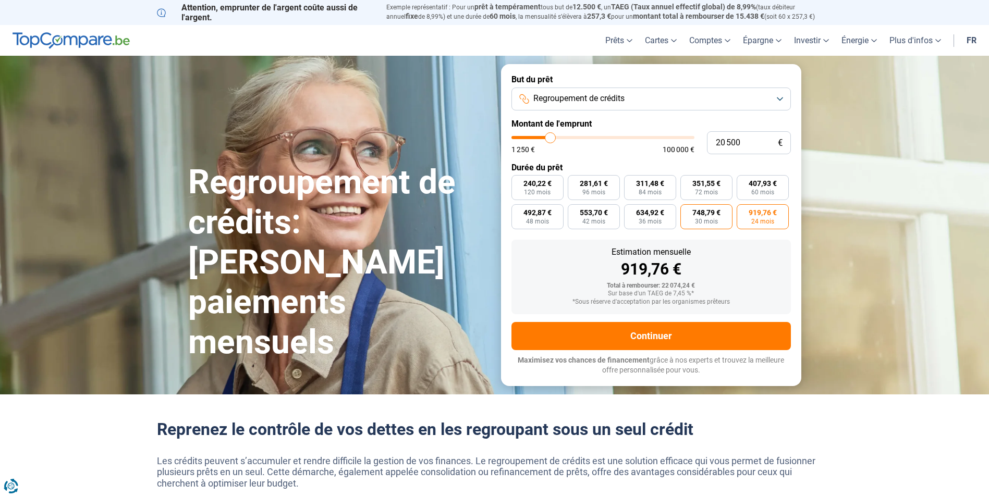
click at [687, 211] on input "748,79 € 30 mois" at bounding box center [683, 207] width 7 height 7
click at [605, 204] on label "553,70 € 42 mois" at bounding box center [594, 216] width 52 height 25
click at [574, 204] on input "553,70 € 42 mois" at bounding box center [571, 207] width 7 height 7
click at [748, 212] on span "919,76 €" at bounding box center [762, 212] width 28 height 7
click at [743, 211] on input "919,76 € 24 mois" at bounding box center [739, 207] width 7 height 7
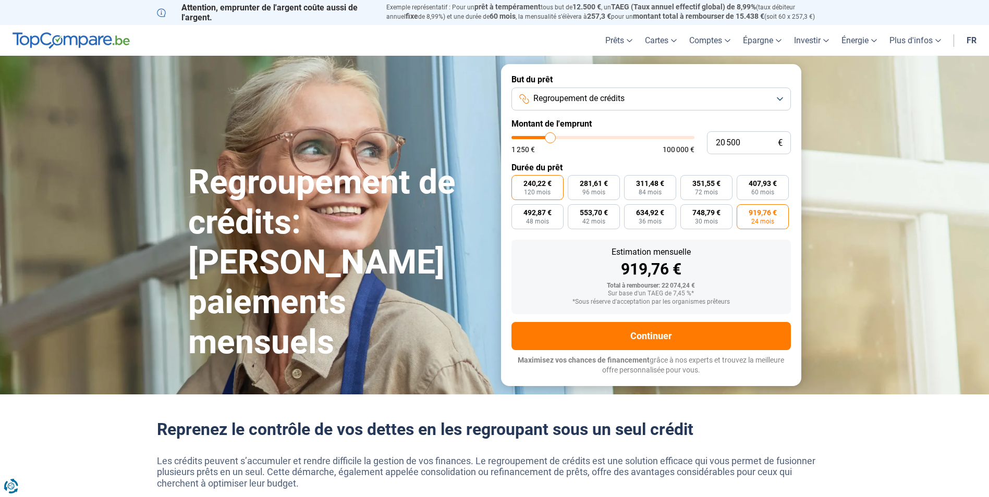
click at [536, 192] on span "120 mois" at bounding box center [537, 192] width 27 height 6
click at [518, 182] on input "240,22 € 120 mois" at bounding box center [514, 178] width 7 height 7
click at [636, 187] on span "311,48 €" at bounding box center [650, 183] width 28 height 7
click at [631, 182] on input "311,48 € 84 mois" at bounding box center [627, 178] width 7 height 7
click at [708, 180] on span "351,55 €" at bounding box center [706, 183] width 28 height 7
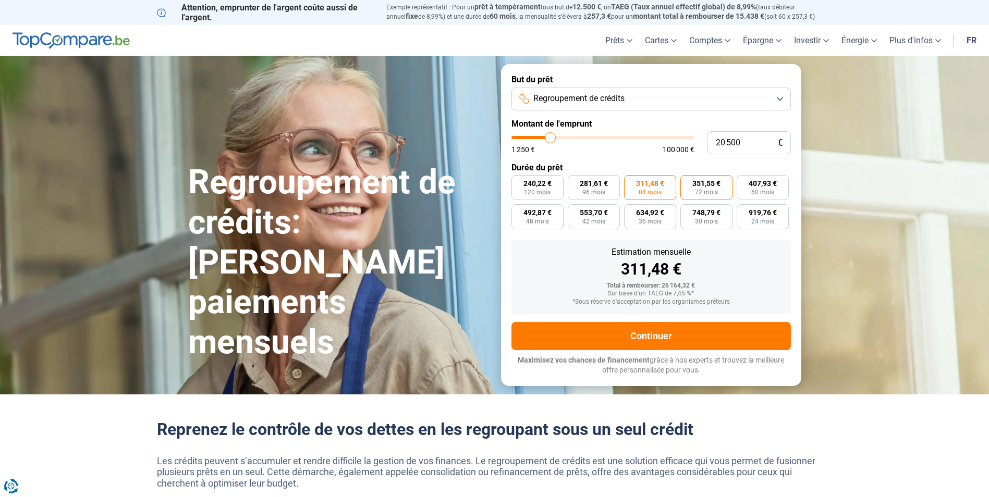
click at [687, 180] on input "351,55 € 72 mois" at bounding box center [683, 178] width 7 height 7
click at [772, 191] on span "60 mois" at bounding box center [762, 192] width 23 height 6
click at [743, 182] on input "407,93 € 60 mois" at bounding box center [739, 178] width 7 height 7
drag, startPoint x: 631, startPoint y: 294, endPoint x: 695, endPoint y: 297, distance: 64.2
click at [695, 297] on div "Sur base d'un TAEG de 7,45 %*" at bounding box center [651, 293] width 263 height 7
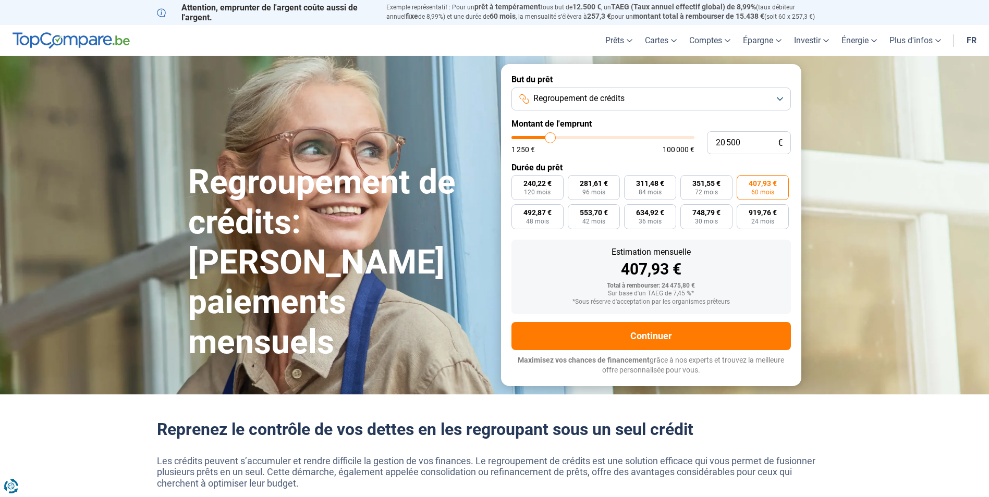
drag, startPoint x: 695, startPoint y: 297, endPoint x: 665, endPoint y: 313, distance: 33.6
click at [665, 313] on div "Estimation mensuelle 407,93 € Total à rembourser: 24 475,80 € Sur base d'un TAE…" at bounding box center [650, 277] width 279 height 75
drag, startPoint x: 630, startPoint y: 302, endPoint x: 680, endPoint y: 308, distance: 50.9
click at [680, 308] on div "Estimation mensuelle 407,93 € Total à rembourser: 24 475,80 € Sur base d'un TAE…" at bounding box center [650, 277] width 279 height 75
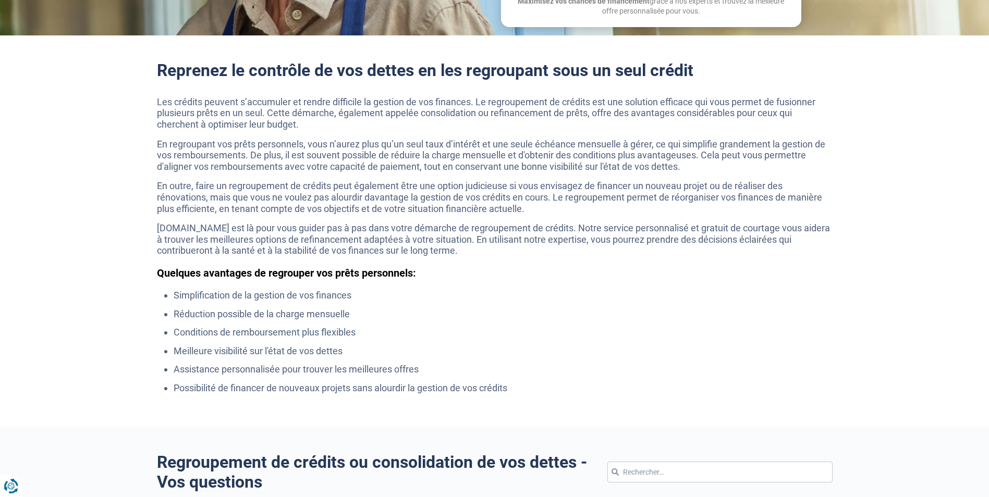
scroll to position [365, 0]
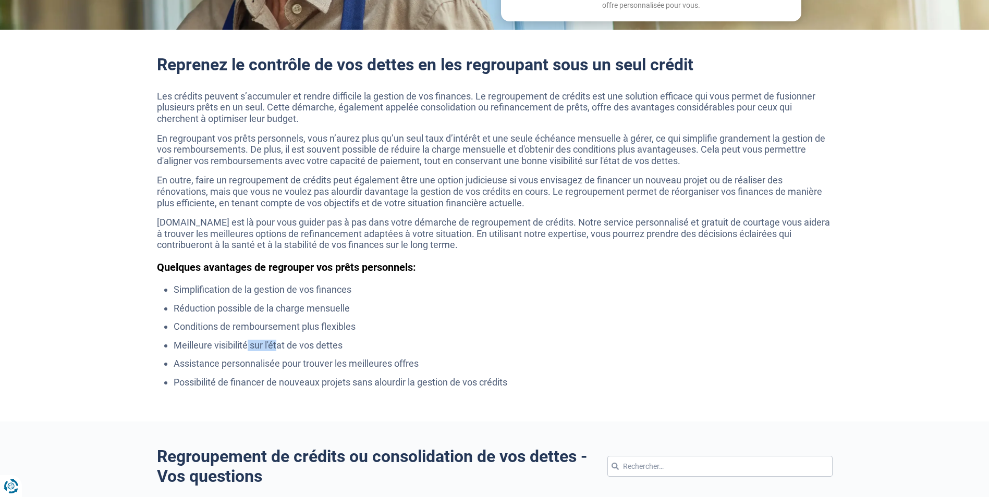
drag, startPoint x: 247, startPoint y: 343, endPoint x: 278, endPoint y: 341, distance: 31.3
click at [278, 341] on li "Meilleure visibilité sur l'état de vos dettes" at bounding box center [503, 345] width 659 height 11
drag, startPoint x: 278, startPoint y: 341, endPoint x: 253, endPoint y: 356, distance: 29.0
click at [253, 356] on ul "Simplification de la gestion de vos finances Réduction possible de la charge me…" at bounding box center [495, 336] width 676 height 104
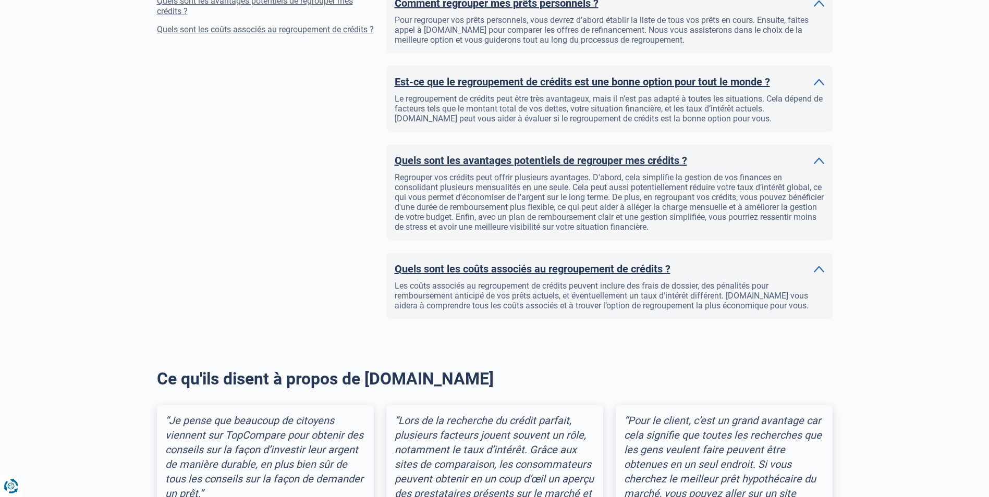
scroll to position [990, 0]
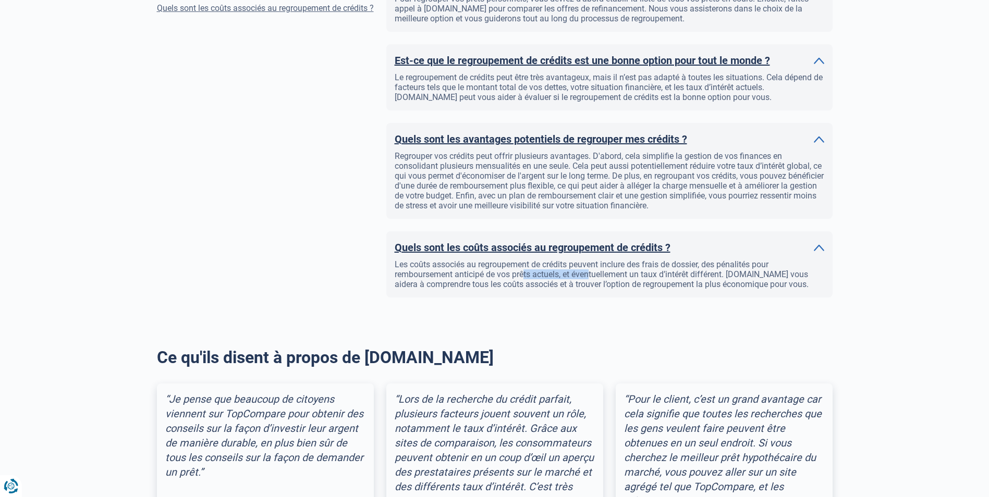
drag, startPoint x: 520, startPoint y: 276, endPoint x: 586, endPoint y: 273, distance: 66.3
click at [586, 273] on div "Les coûts associés au regroupement de crédits peuvent inclure des frais de doss…" at bounding box center [609, 275] width 429 height 30
drag, startPoint x: 586, startPoint y: 273, endPoint x: 580, endPoint y: 321, distance: 48.9
click at [580, 321] on div "Regroupement de crédits ou consolidation de vos dettes - Vos questions Aucun co…" at bounding box center [494, 59] width 989 height 527
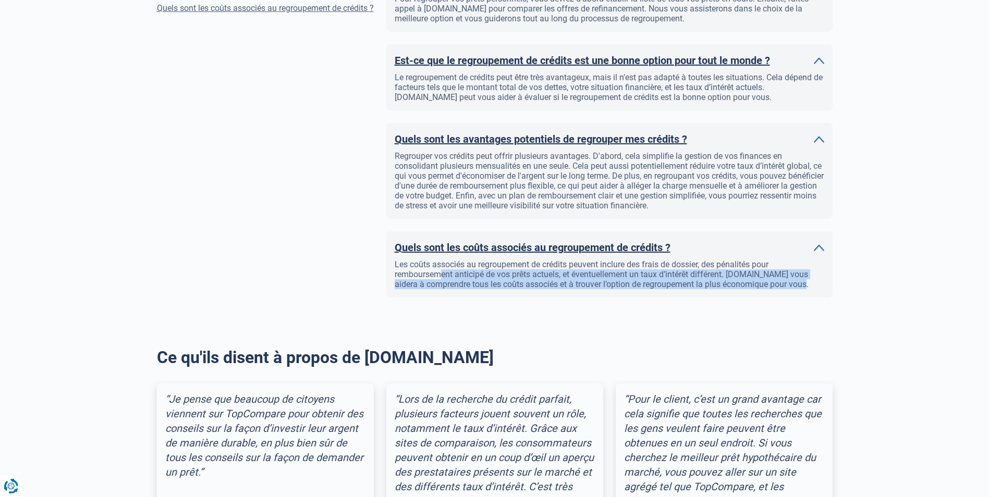
drag, startPoint x: 434, startPoint y: 276, endPoint x: 807, endPoint y: 281, distance: 373.8
click at [807, 281] on div "Les coûts associés au regroupement de crédits peuvent inclure des frais de doss…" at bounding box center [609, 275] width 429 height 30
drag, startPoint x: 807, startPoint y: 281, endPoint x: 704, endPoint y: 315, distance: 109.1
click at [704, 315] on div "Regroupement de crédits ou consolidation de vos dettes - Vos questions Aucun co…" at bounding box center [494, 59] width 989 height 527
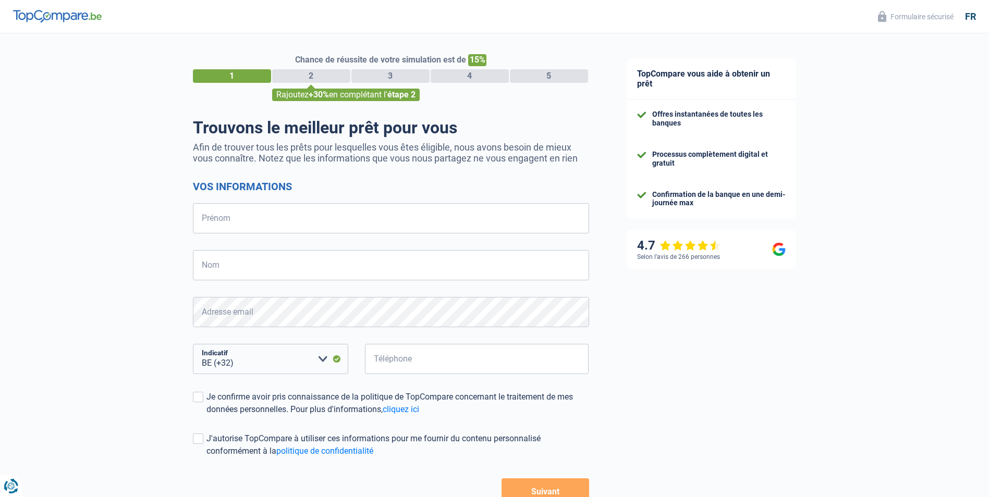
select select "32"
